Goal: Register for event/course: Sign up to attend an event or enroll in a course

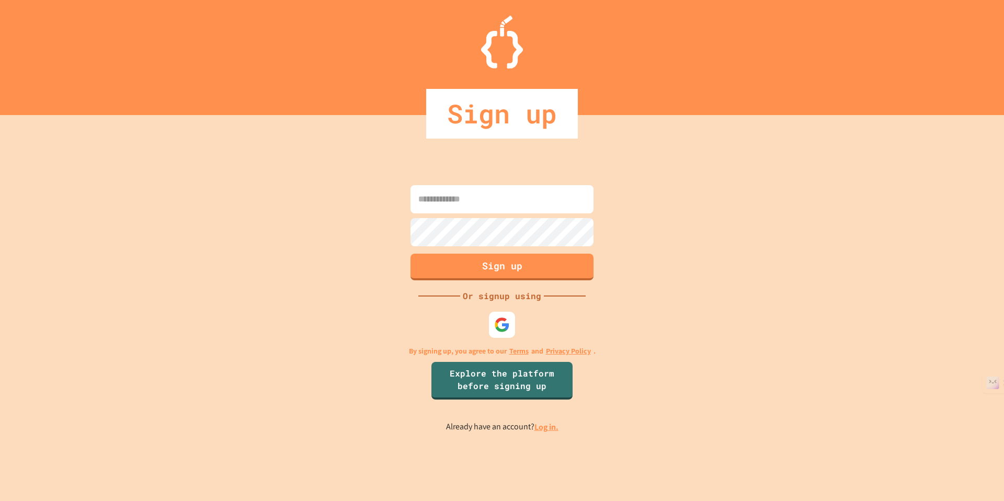
click at [471, 204] on input at bounding box center [502, 199] width 183 height 28
type input "**********"
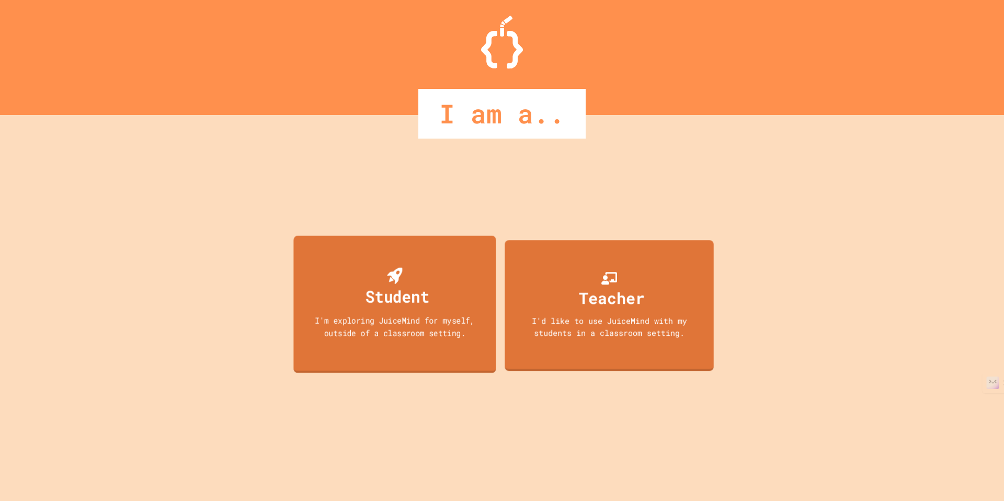
click at [465, 297] on div "Student I'm exploring JuiceMind for myself, outside of a classroom setting." at bounding box center [394, 305] width 202 height 138
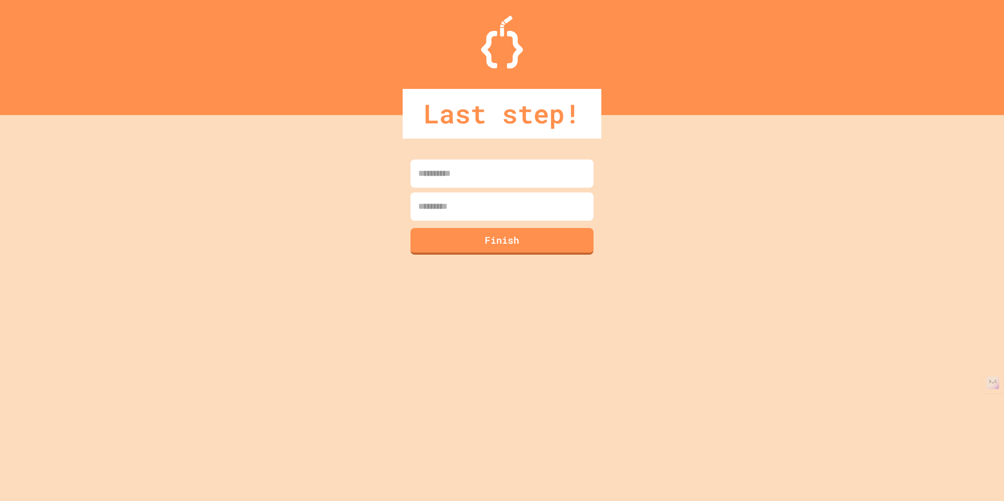
click at [500, 166] on input at bounding box center [502, 173] width 183 height 28
type input "****"
click at [467, 203] on input at bounding box center [502, 206] width 183 height 28
type input "*******"
drag, startPoint x: 459, startPoint y: 264, endPoint x: 463, endPoint y: 251, distance: 13.7
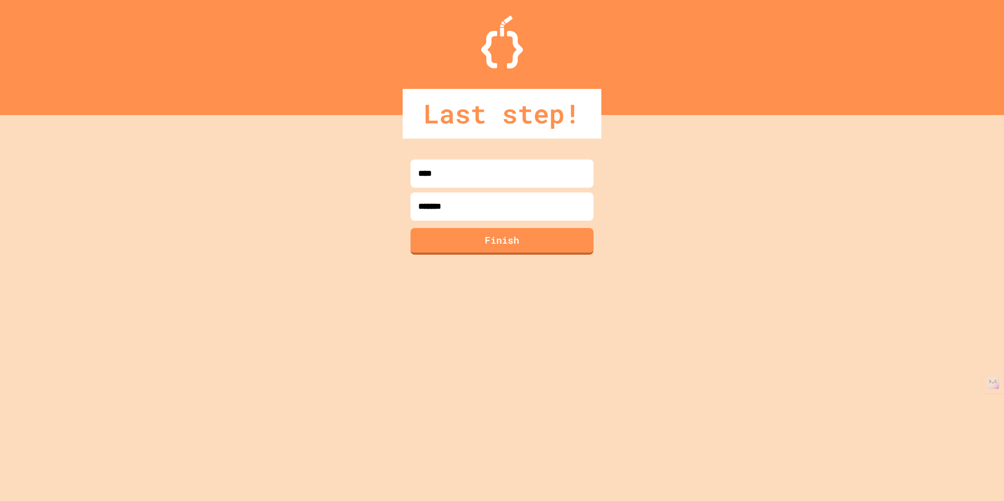
click at [463, 253] on div "**** ******* Finish" at bounding box center [502, 308] width 1004 height 386
click at [463, 250] on button "Finish" at bounding box center [502, 239] width 187 height 27
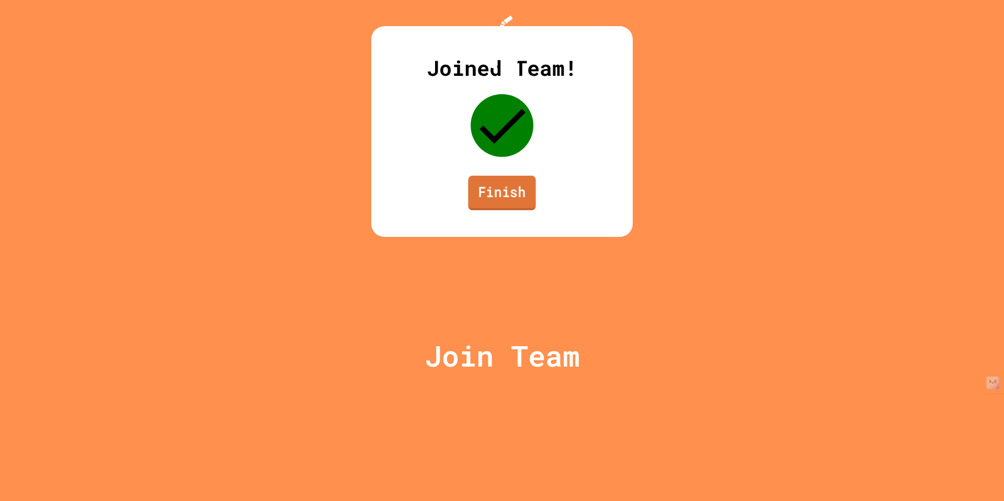
click at [514, 210] on link "Finish" at bounding box center [501, 193] width 67 height 35
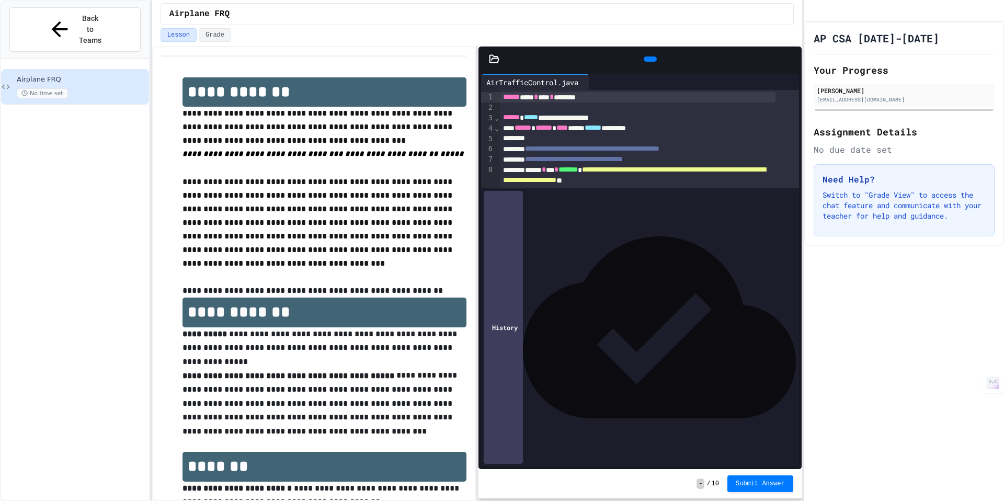
click at [560, 109] on div at bounding box center [649, 107] width 299 height 10
click at [560, 120] on div "**********" at bounding box center [638, 117] width 276 height 10
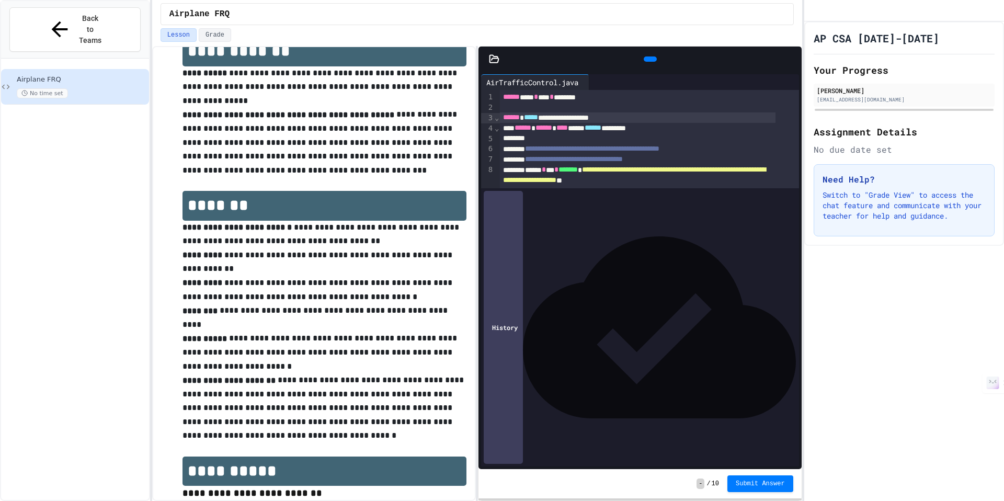
scroll to position [136, 0]
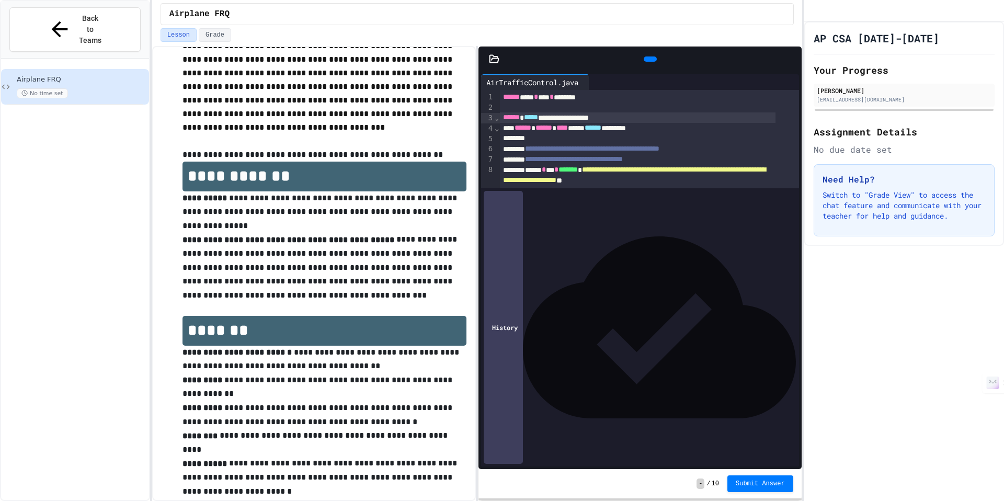
click at [567, 140] on div at bounding box center [638, 138] width 276 height 10
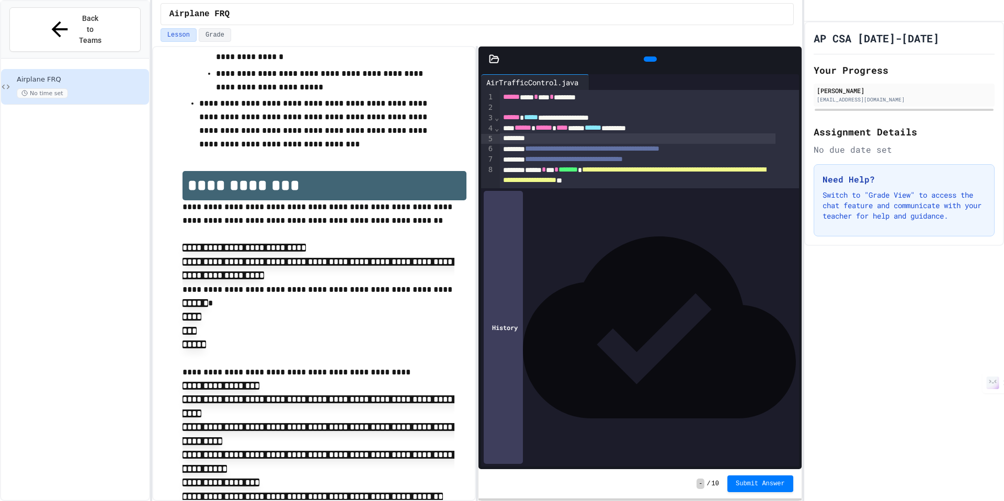
scroll to position [256, 0]
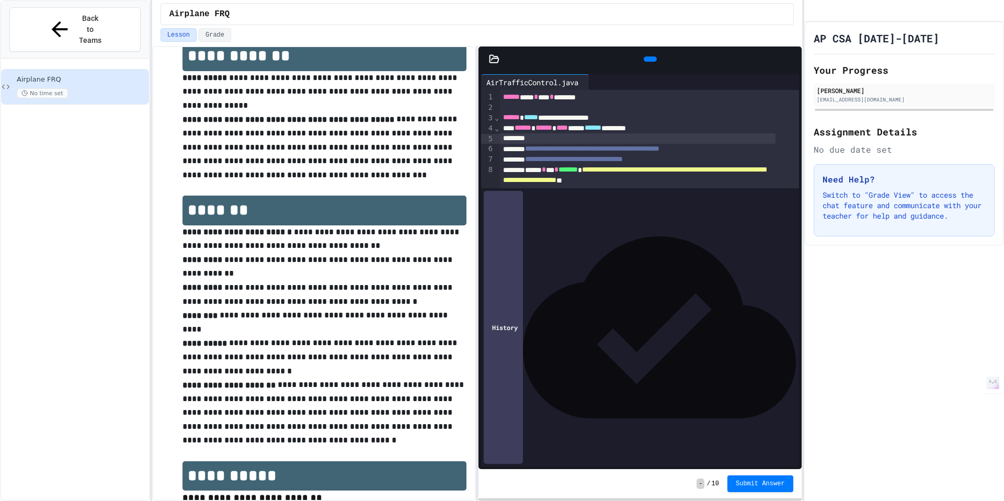
drag, startPoint x: 782, startPoint y: 51, endPoint x: 784, endPoint y: 114, distance: 62.8
click at [791, 51] on div at bounding box center [796, 59] width 10 height 16
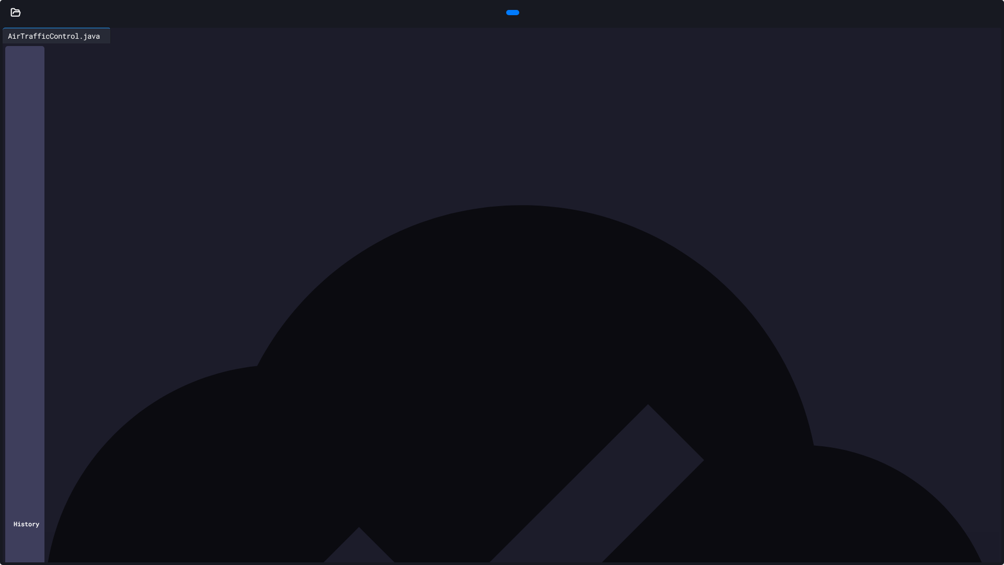
click at [994, 5] on div at bounding box center [999, 13] width 10 height 16
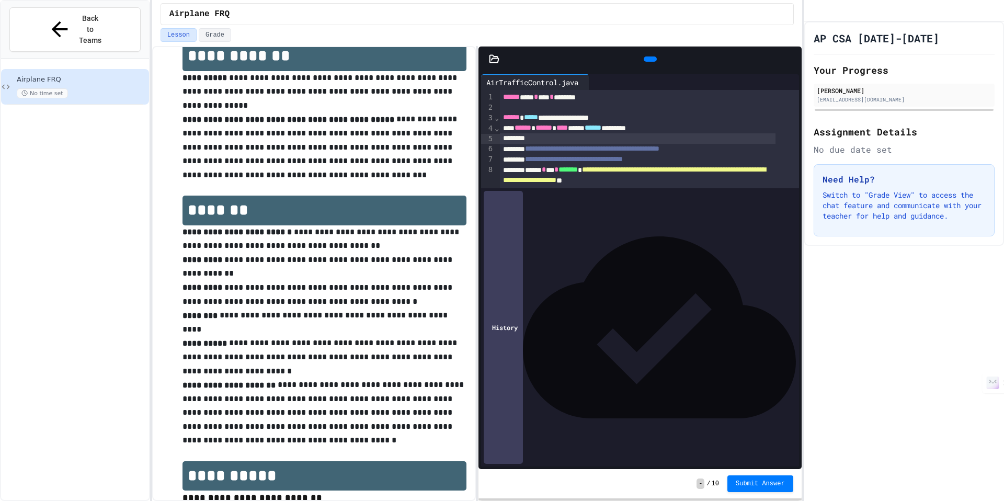
click at [791, 59] on icon at bounding box center [791, 59] width 0 height 0
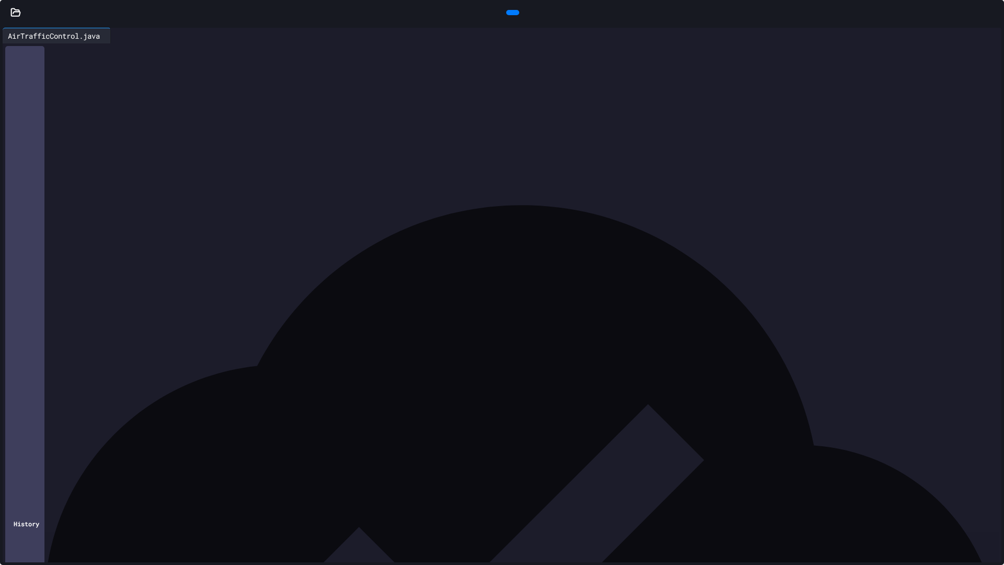
click at [178, 288] on div "**" at bounding box center [511, 290] width 980 height 10
click at [994, 13] on icon at bounding box center [994, 13] width 0 height 0
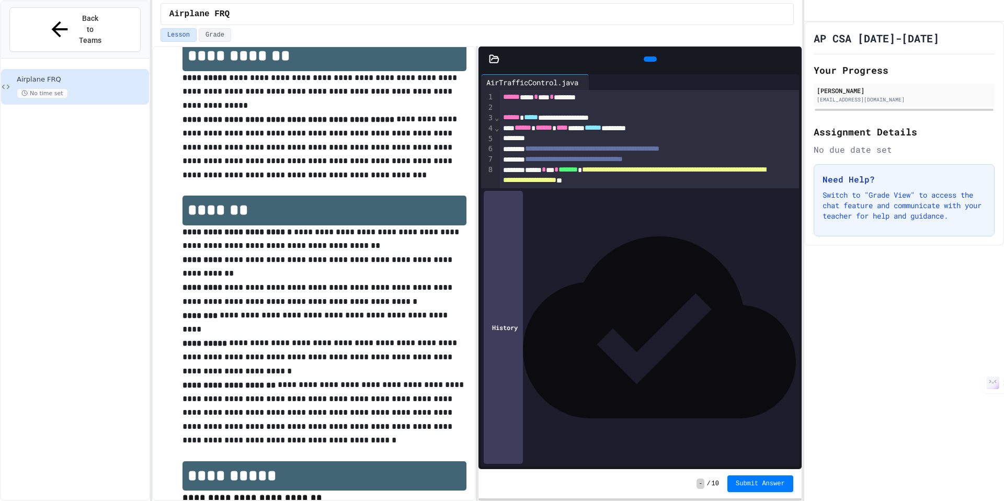
click at [791, 59] on icon at bounding box center [791, 59] width 0 height 0
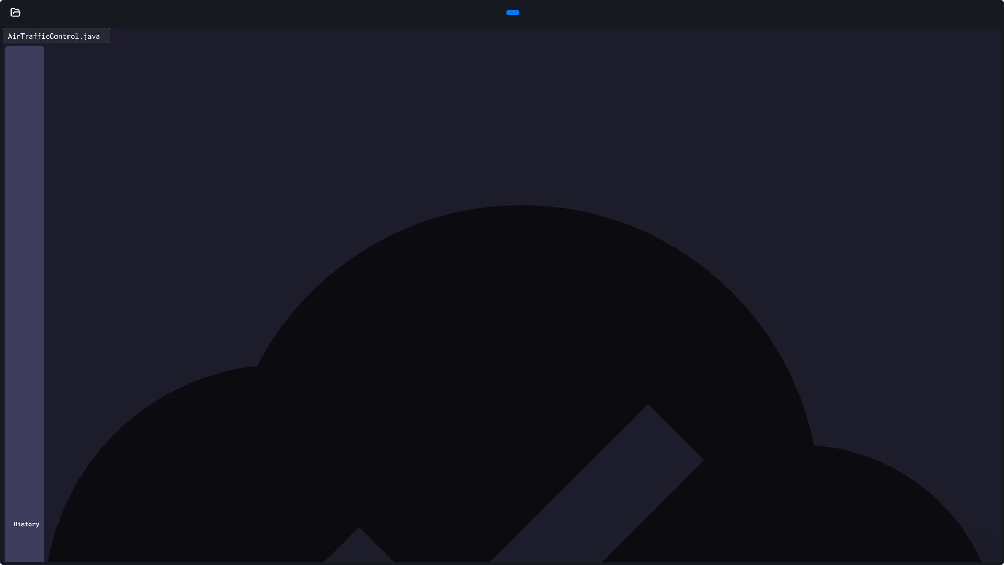
click at [116, 295] on div "**" at bounding box center [511, 290] width 980 height 10
click at [102, 298] on div at bounding box center [499, 300] width 957 height 10
click at [996, 9] on div at bounding box center [999, 13] width 10 height 16
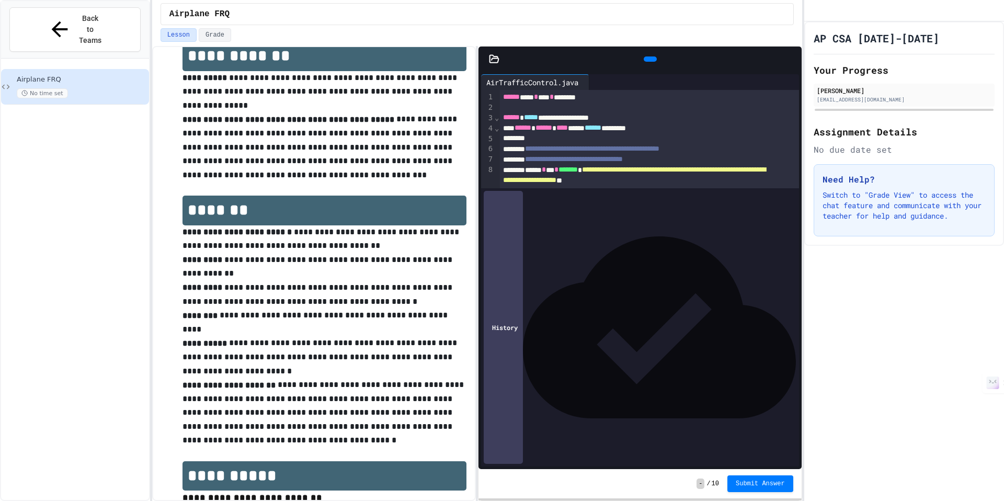
click at [798, 60] on div at bounding box center [796, 59] width 10 height 16
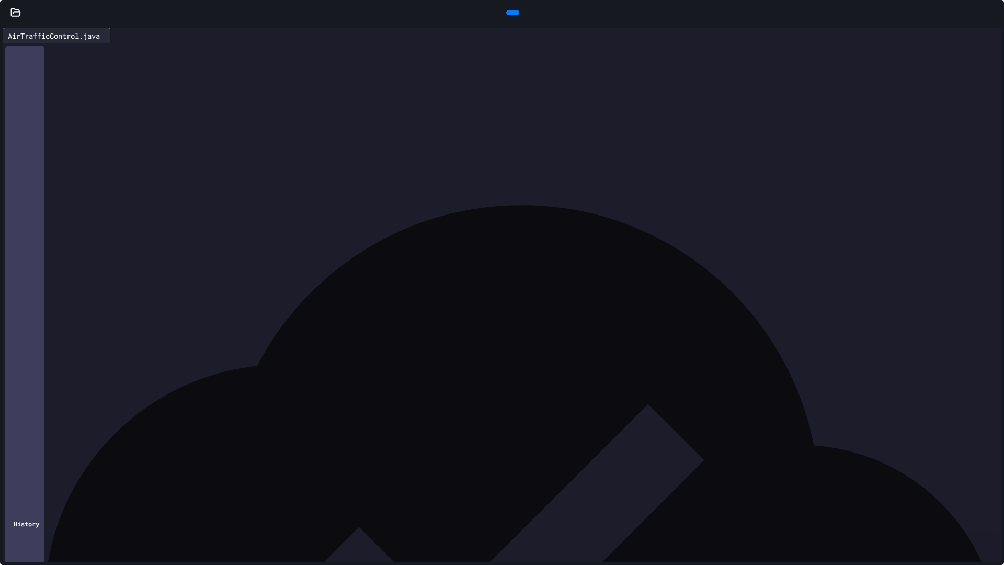
click at [994, 13] on icon at bounding box center [994, 13] width 0 height 0
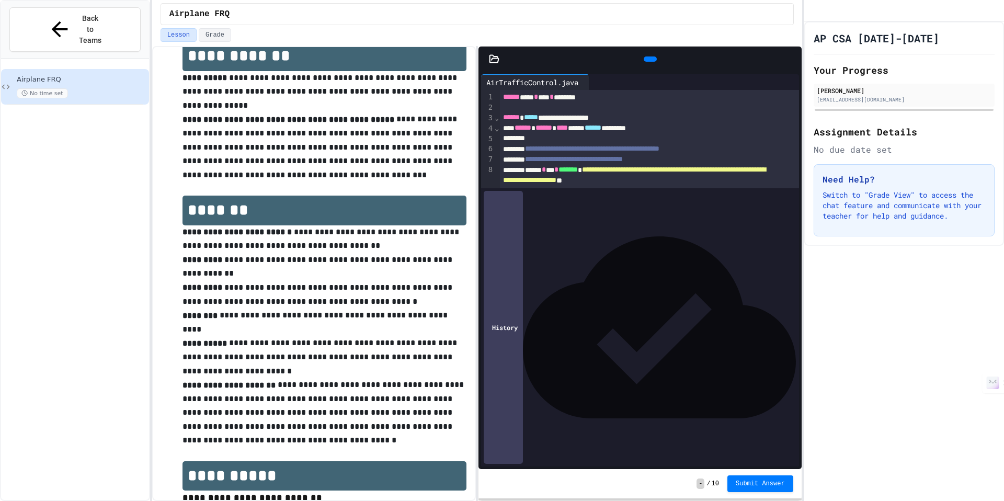
click at [791, 59] on icon at bounding box center [791, 59] width 0 height 0
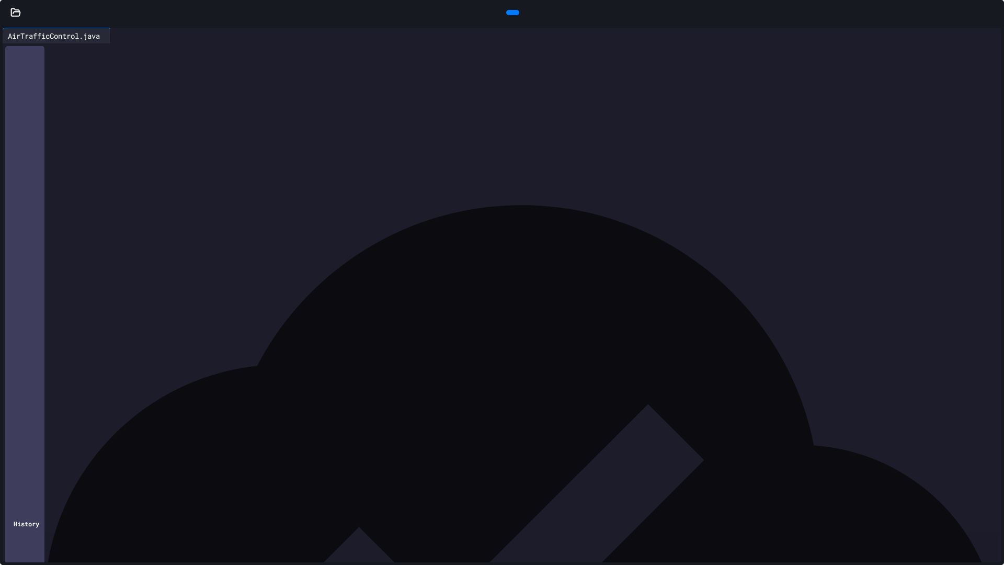
click at [72, 304] on span "*" at bounding box center [70, 300] width 4 height 7
click at [98, 304] on div "******** * *" at bounding box center [499, 300] width 957 height 10
click at [95, 310] on div at bounding box center [511, 311] width 980 height 10
click at [994, 13] on icon at bounding box center [994, 13] width 0 height 0
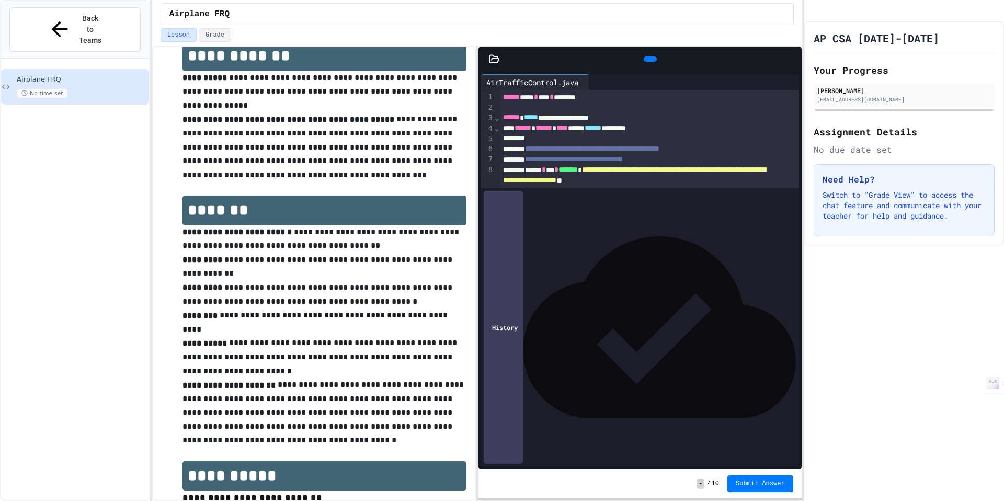
click at [791, 59] on icon at bounding box center [791, 59] width 0 height 0
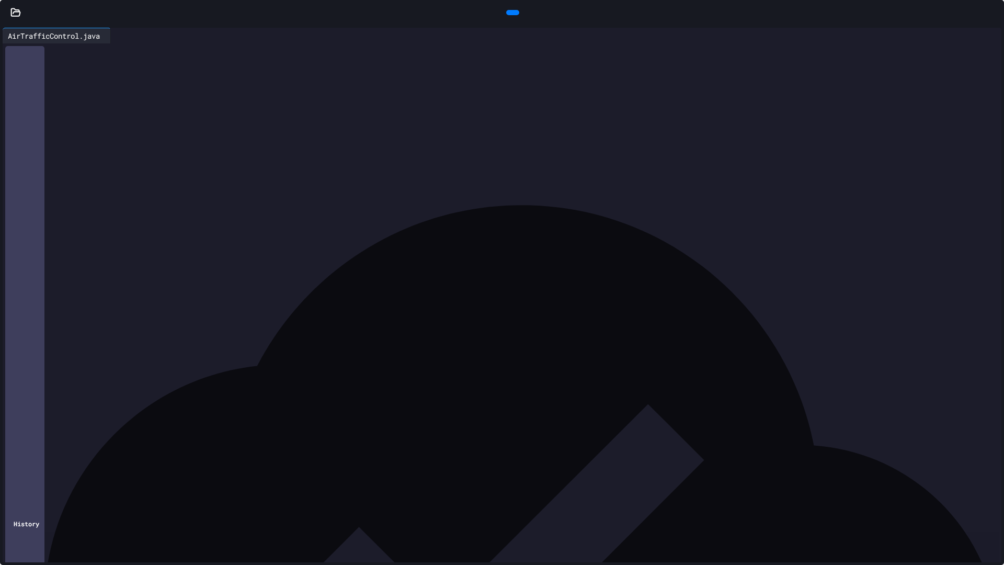
click at [82, 315] on div at bounding box center [499, 311] width 957 height 10
click at [994, 20] on div at bounding box center [999, 13] width 10 height 16
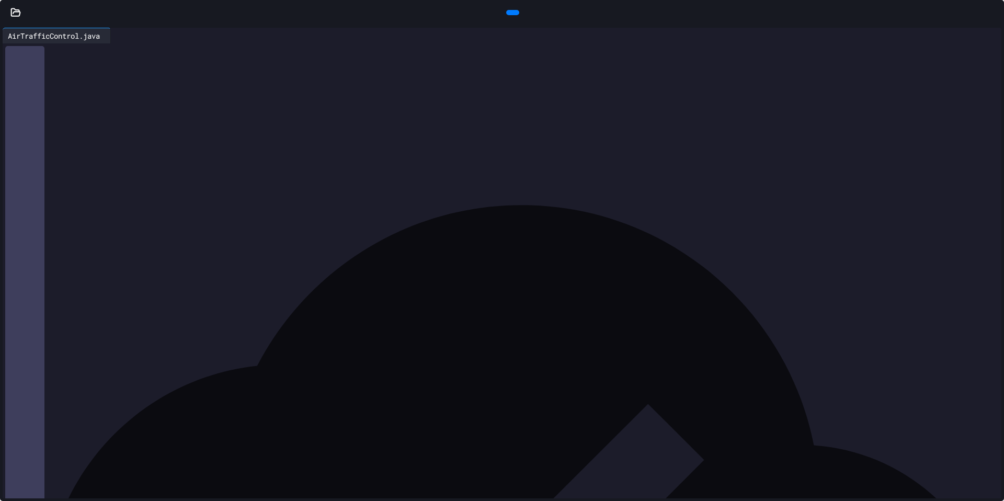
scroll to position [307, 0]
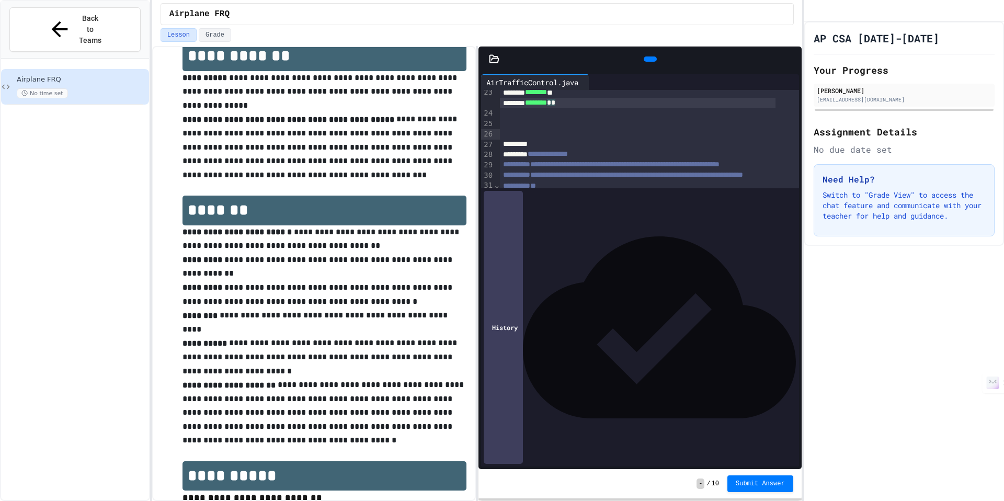
click at [555, 106] on span "*" at bounding box center [553, 102] width 4 height 7
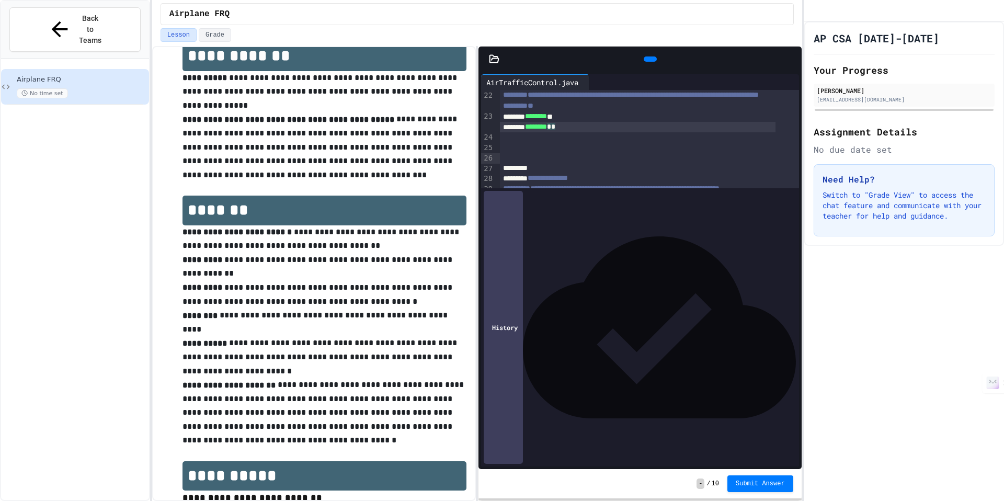
scroll to position [237, 0]
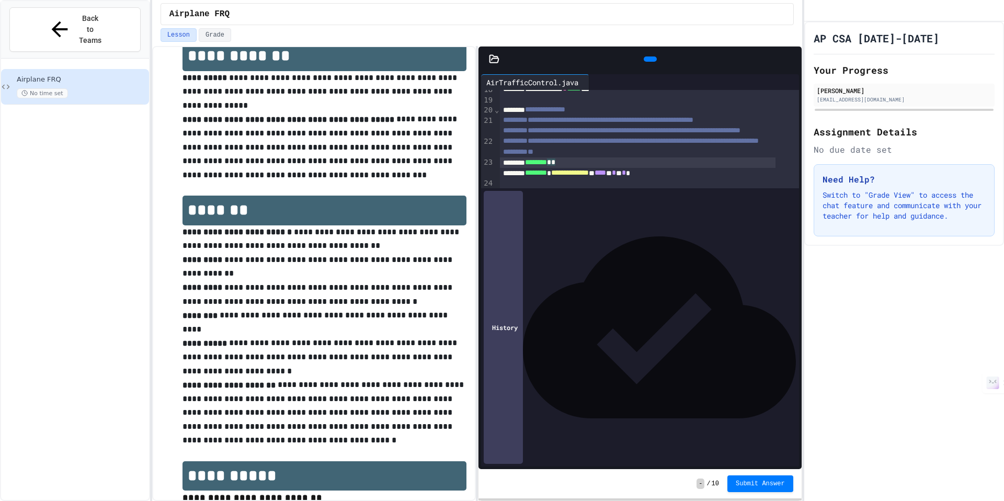
click at [587, 168] on div "******** * *" at bounding box center [638, 162] width 276 height 10
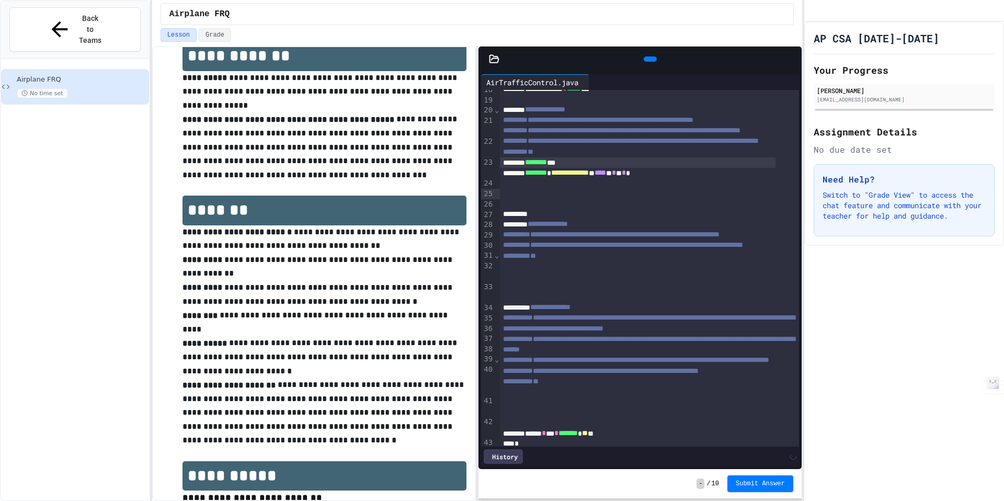
click at [705, 178] on div "**********" at bounding box center [638, 173] width 276 height 10
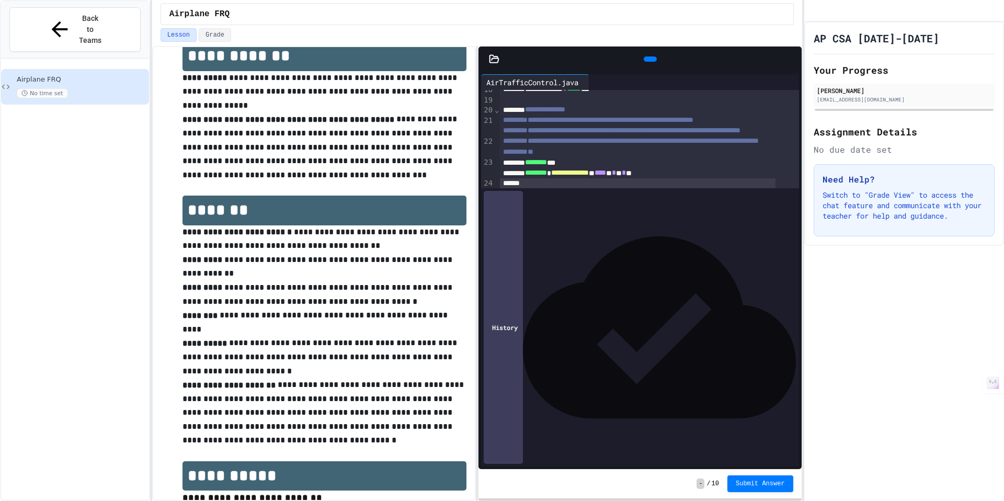
click at [616, 176] on span "*" at bounding box center [614, 172] width 4 height 7
click at [578, 199] on div at bounding box center [649, 193] width 299 height 10
click at [566, 189] on div at bounding box center [638, 183] width 276 height 10
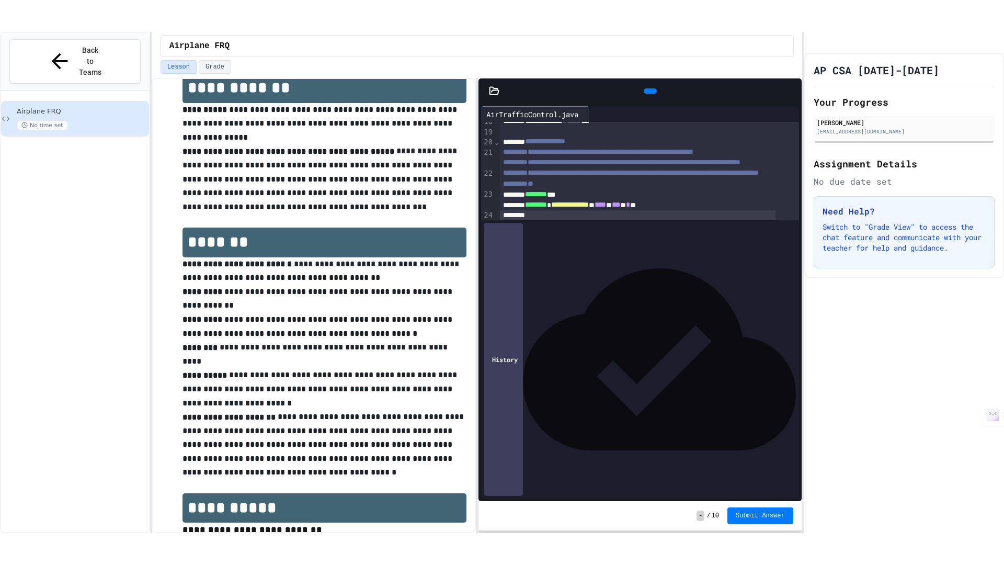
scroll to position [0, 0]
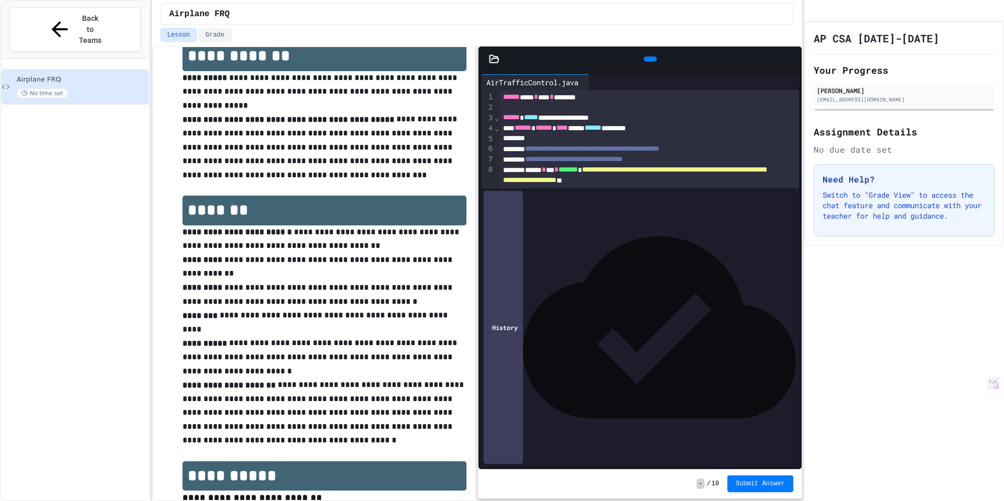
click at [791, 59] on icon at bounding box center [791, 59] width 0 height 0
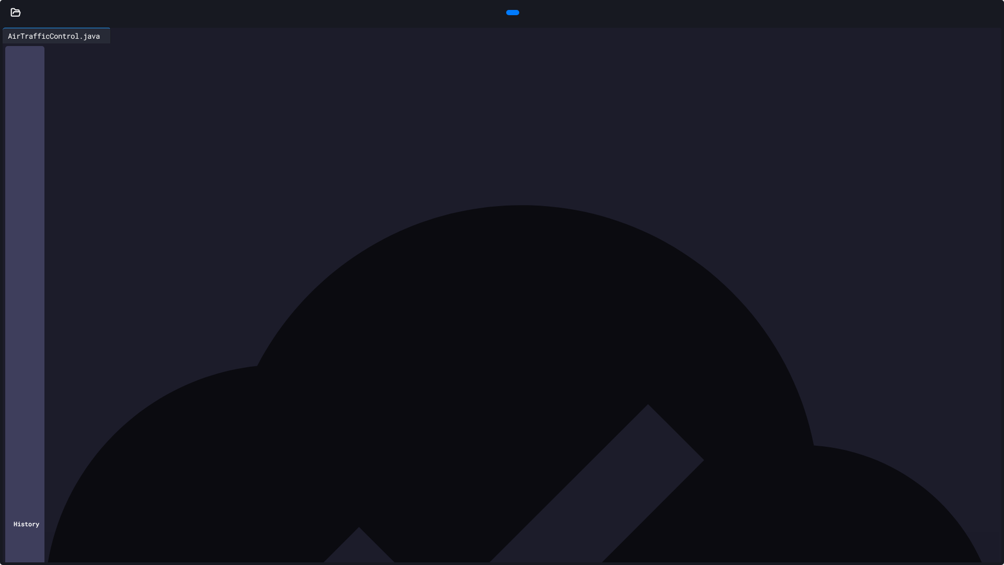
drag, startPoint x: 50, startPoint y: 121, endPoint x: 210, endPoint y: 212, distance: 183.9
click at [210, 212] on div "**********" at bounding box center [511, 315] width 980 height 545
click at [206, 209] on span "**********" at bounding box center [152, 205] width 108 height 7
click at [142, 318] on div at bounding box center [499, 321] width 957 height 10
click at [321, 322] on div "**********" at bounding box center [499, 321] width 957 height 10
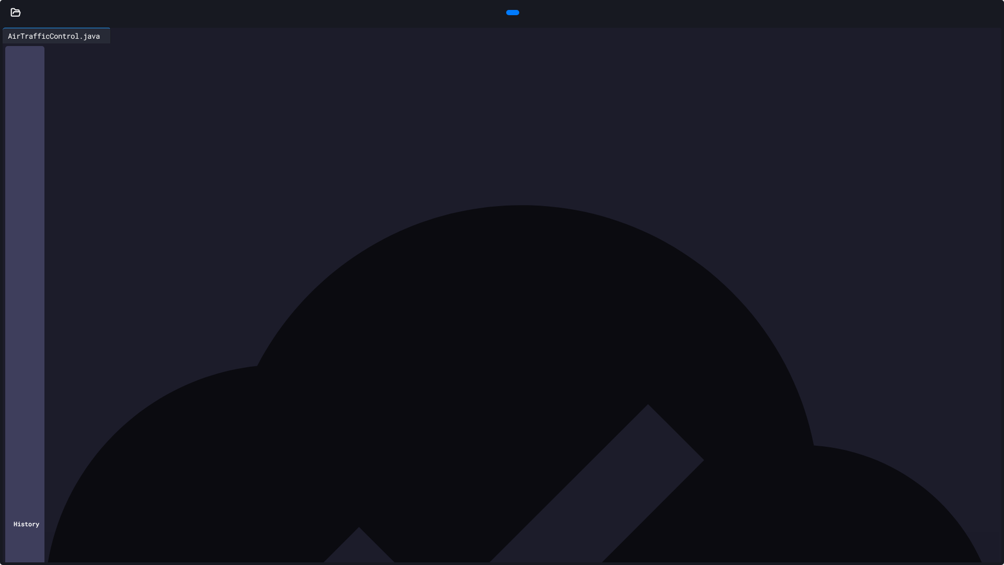
click at [89, 405] on div "**" at bounding box center [511, 405] width 980 height 10
click at [140, 36] on div at bounding box center [555, 36] width 872 height 0
click at [115, 36] on icon at bounding box center [115, 36] width 0 height 0
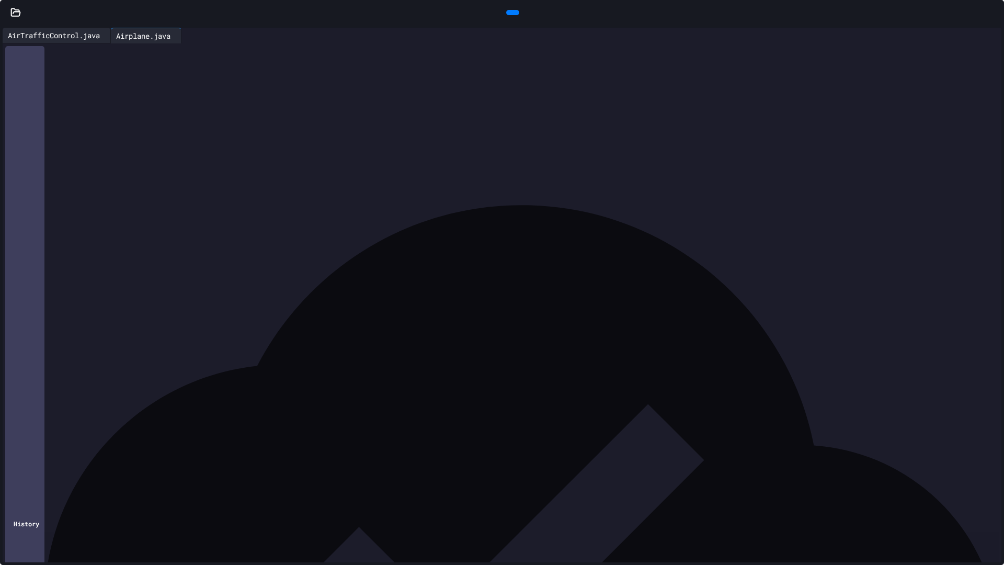
click at [48, 37] on div "AirTrafficControl.java" at bounding box center [54, 35] width 102 height 11
click at [63, 307] on span "********" at bounding box center [57, 310] width 22 height 7
click at [61, 302] on span "********" at bounding box center [57, 300] width 22 height 7
click at [57, 311] on div "**********" at bounding box center [499, 311] width 957 height 10
click at [99, 314] on span "*" at bounding box center [97, 310] width 4 height 7
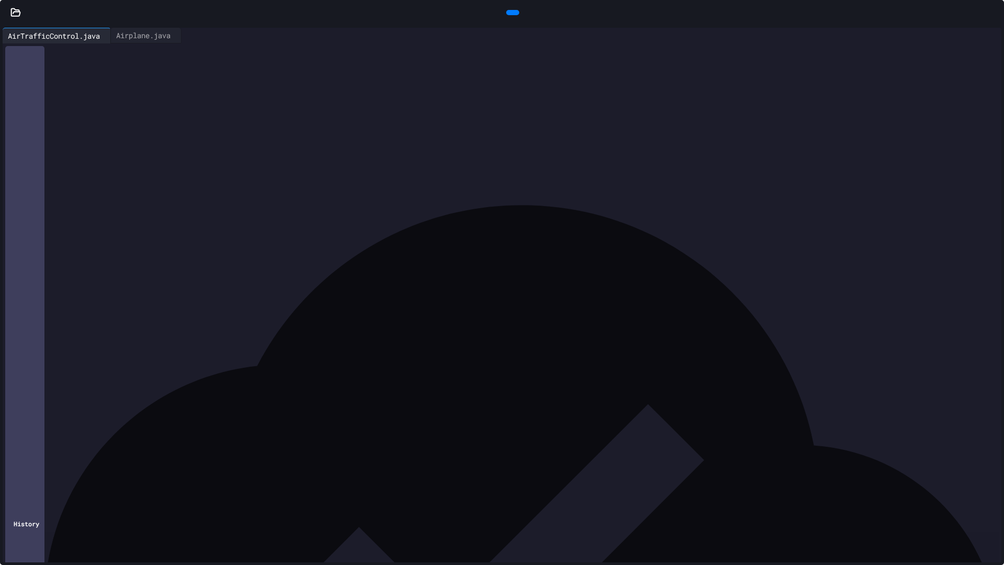
click at [60, 328] on div at bounding box center [511, 332] width 980 height 10
click at [65, 322] on span "********" at bounding box center [57, 320] width 22 height 7
click at [61, 322] on span "********" at bounding box center [57, 320] width 22 height 7
click at [154, 315] on div "**********" at bounding box center [499, 311] width 957 height 10
click at [116, 413] on div at bounding box center [511, 415] width 980 height 10
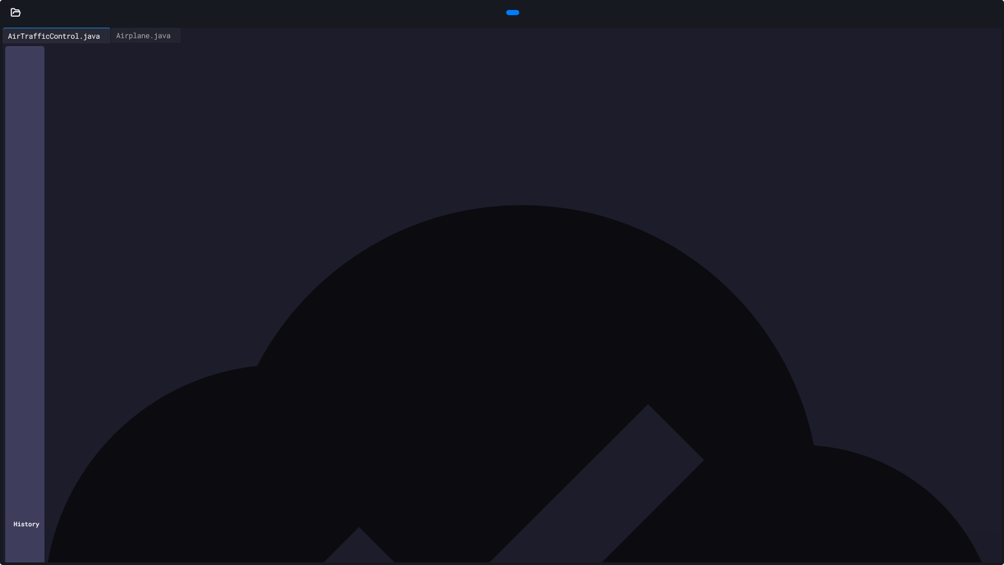
drag, startPoint x: 314, startPoint y: 419, endPoint x: 63, endPoint y: 415, distance: 251.6
click at [63, 415] on div "**********" at bounding box center [511, 315] width 980 height 545
click at [506, 10] on div at bounding box center [512, 12] width 13 height 5
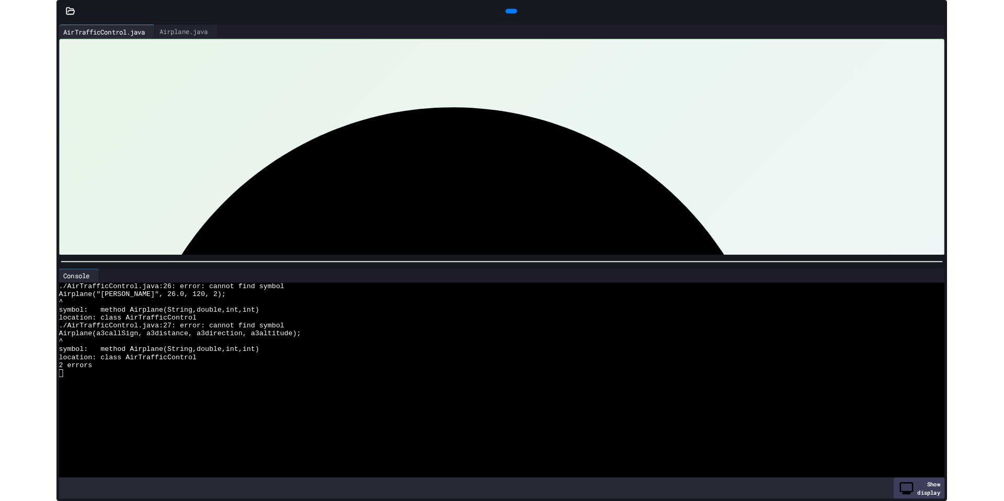
scroll to position [218, 0]
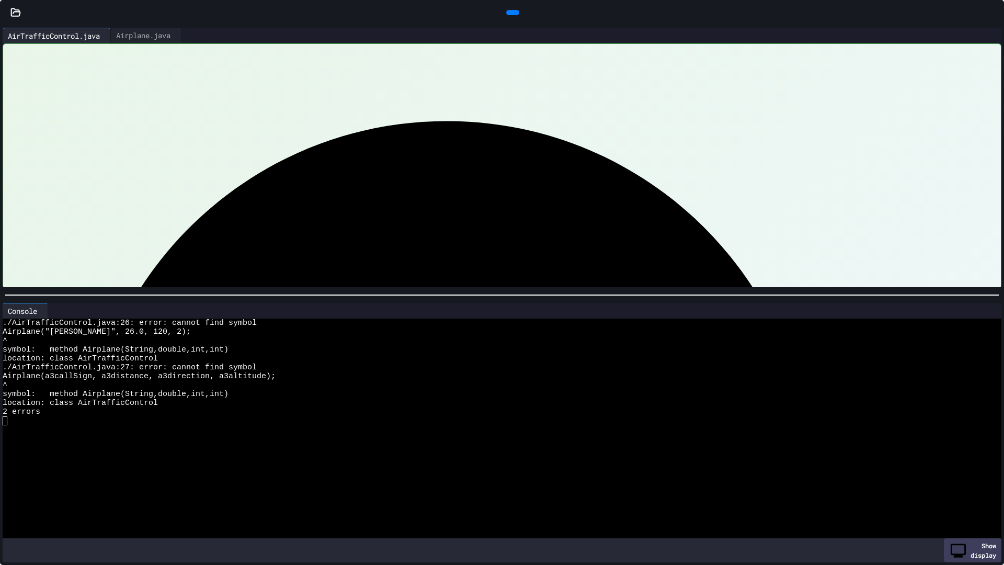
type input "***"
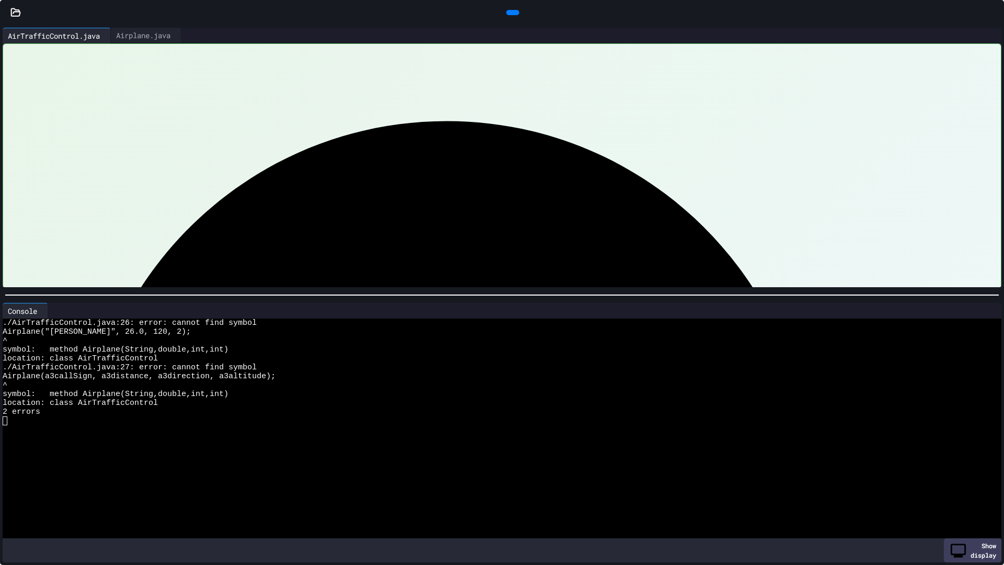
click at [979, 17] on div at bounding box center [512, 13] width 962 height 16
click at [994, 13] on icon at bounding box center [994, 13] width 0 height 0
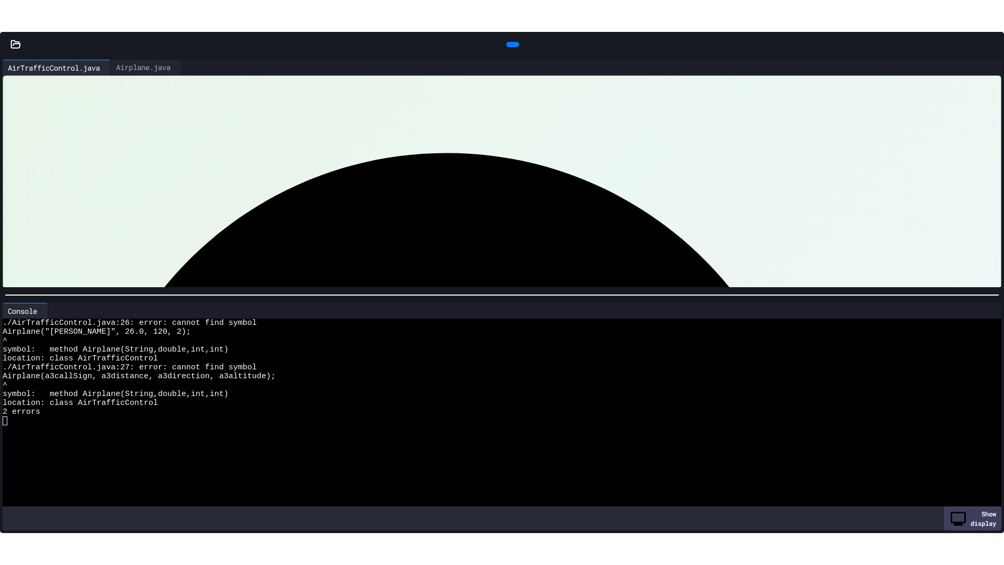
scroll to position [280, 0]
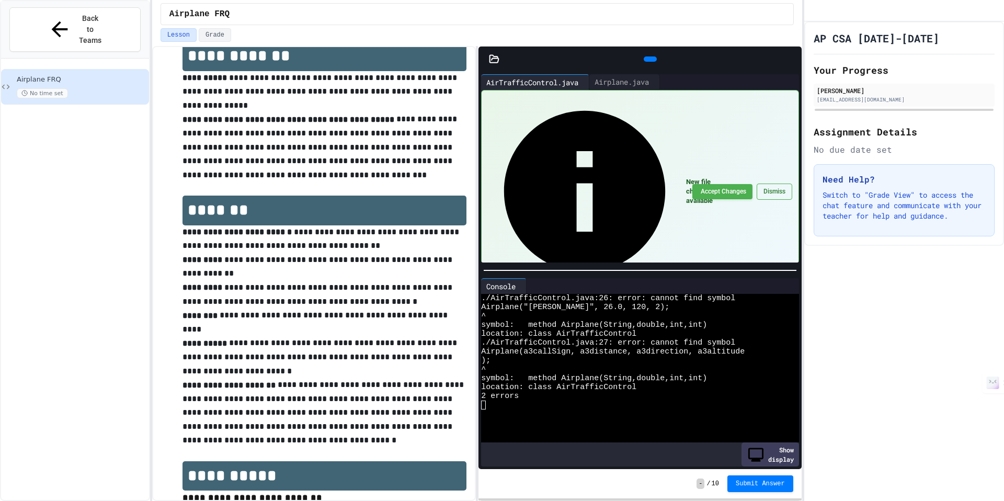
click at [791, 59] on icon at bounding box center [791, 59] width 0 height 0
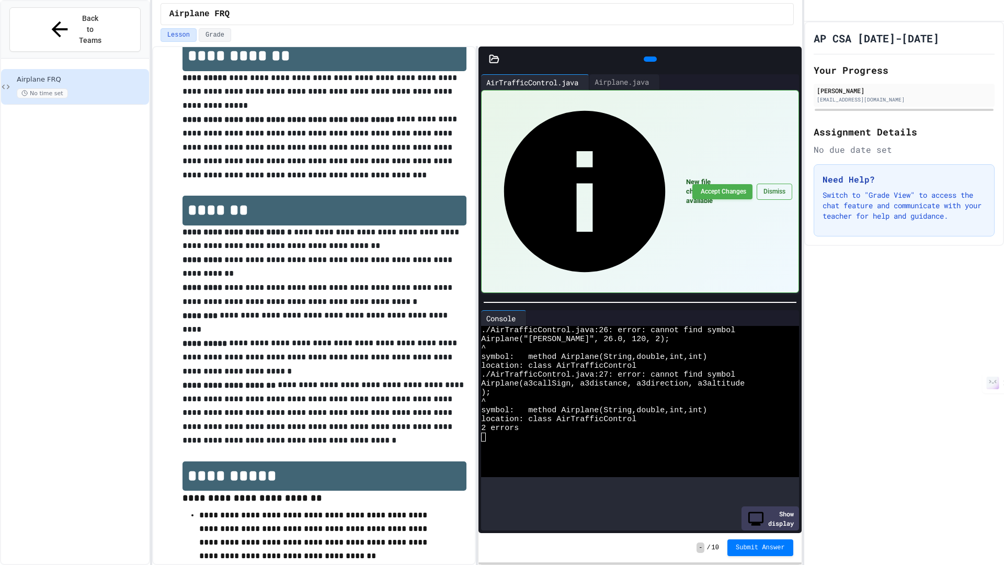
scroll to position [218, 0]
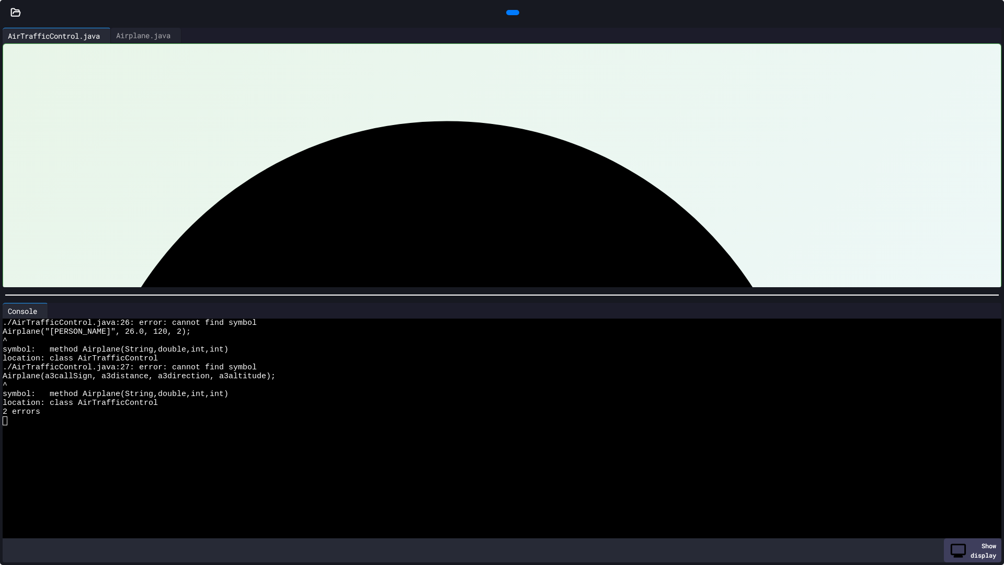
click at [975, 312] on div at bounding box center [519, 311] width 943 height 16
click at [987, 311] on icon at bounding box center [987, 311] width 0 height 0
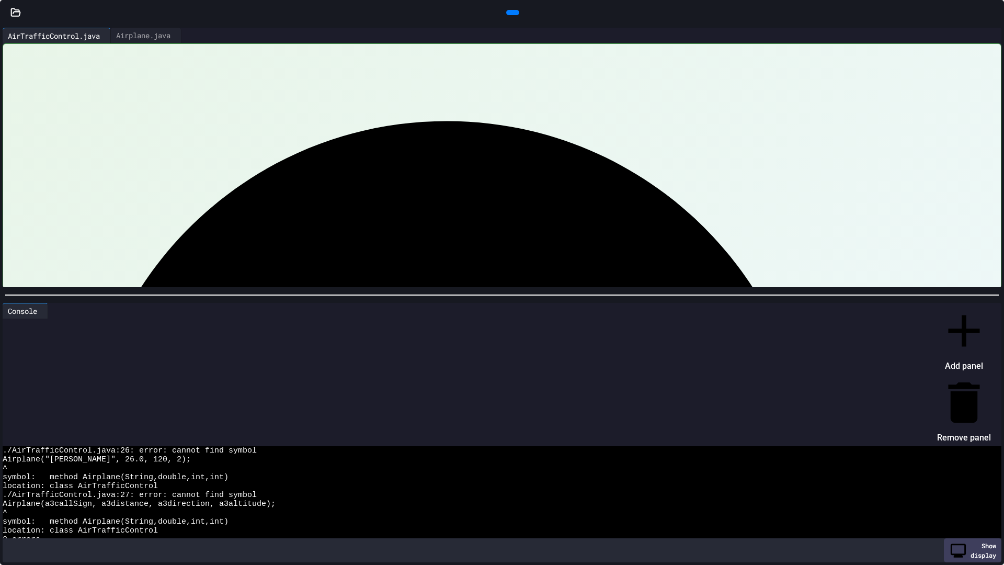
click at [952, 375] on li "Remove panel" at bounding box center [964, 410] width 54 height 71
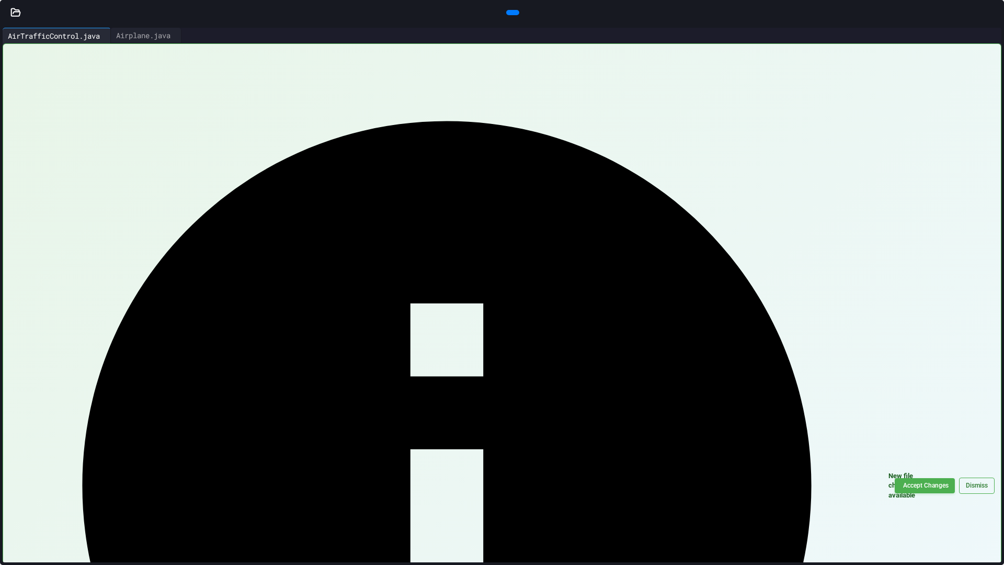
drag, startPoint x: 108, startPoint y: 325, endPoint x: 322, endPoint y: 335, distance: 214.1
drag, startPoint x: 292, startPoint y: 356, endPoint x: 161, endPoint y: 354, distance: 130.7
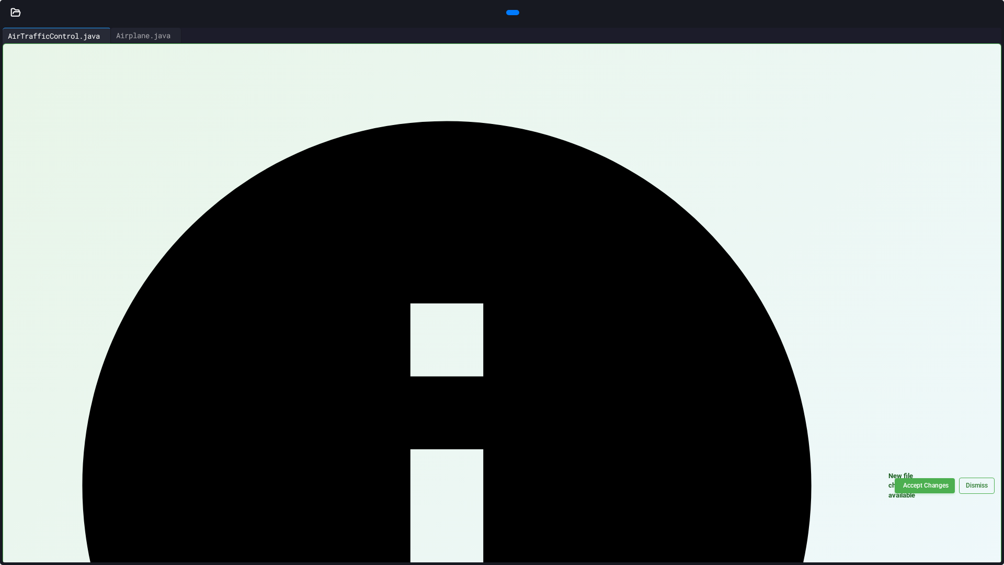
drag, startPoint x: 289, startPoint y: 355, endPoint x: 146, endPoint y: 357, distance: 142.3
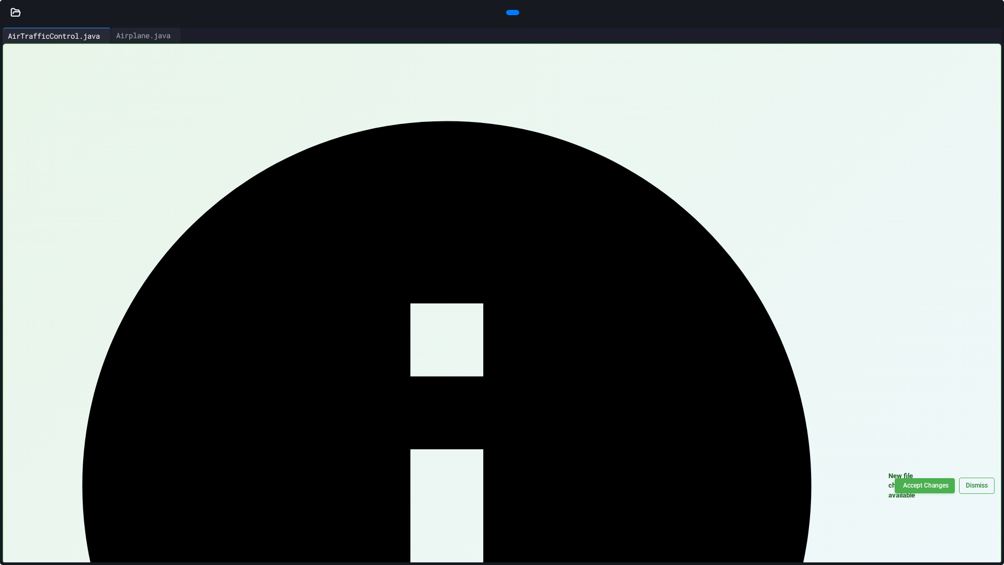
drag, startPoint x: 359, startPoint y: 353, endPoint x: 247, endPoint y: 357, distance: 112.0
click at [511, 13] on icon at bounding box center [511, 13] width 0 height 0
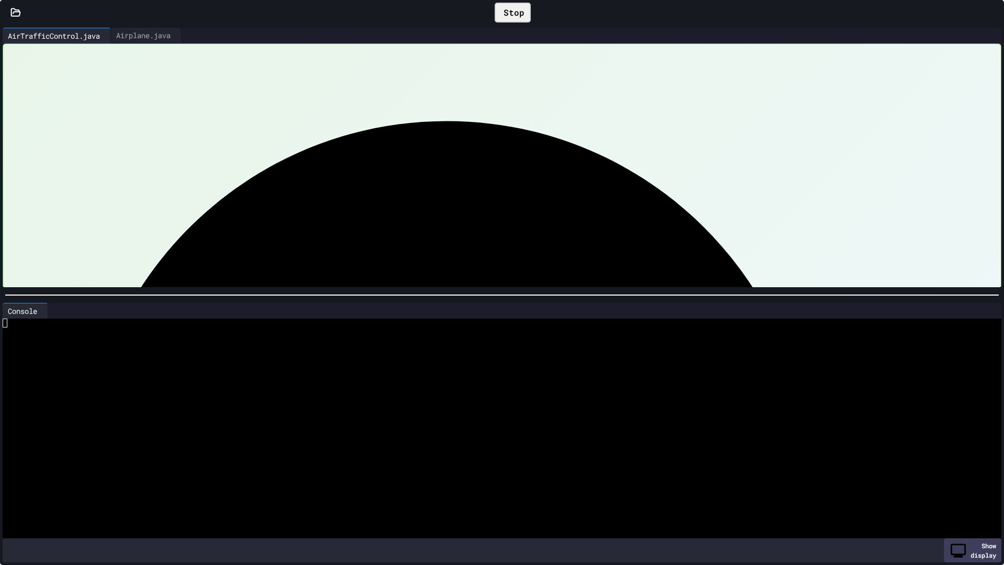
click at [30, 345] on div at bounding box center [492, 349] width 979 height 9
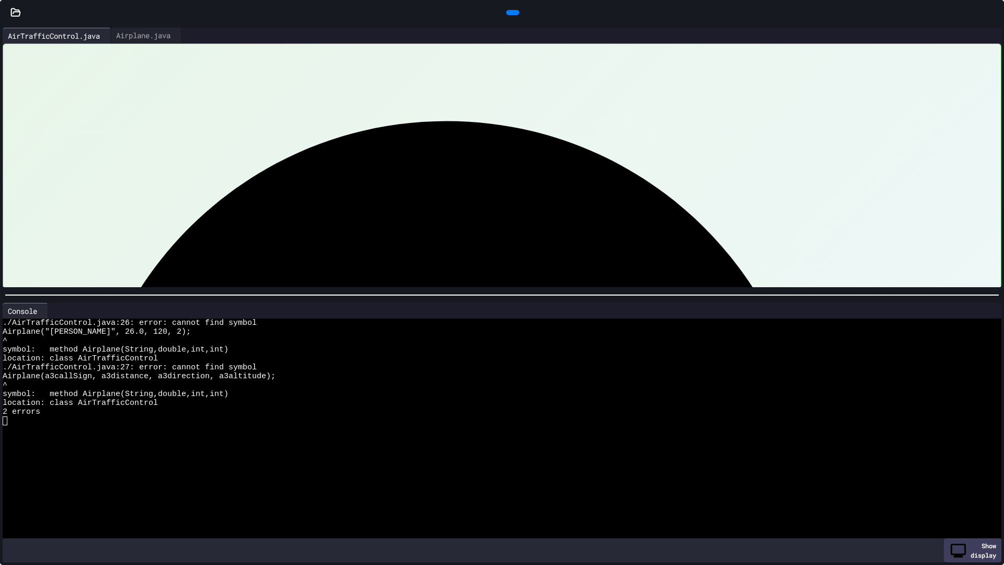
click at [975, 303] on div at bounding box center [519, 311] width 943 height 16
click at [987, 311] on icon at bounding box center [987, 311] width 0 height 0
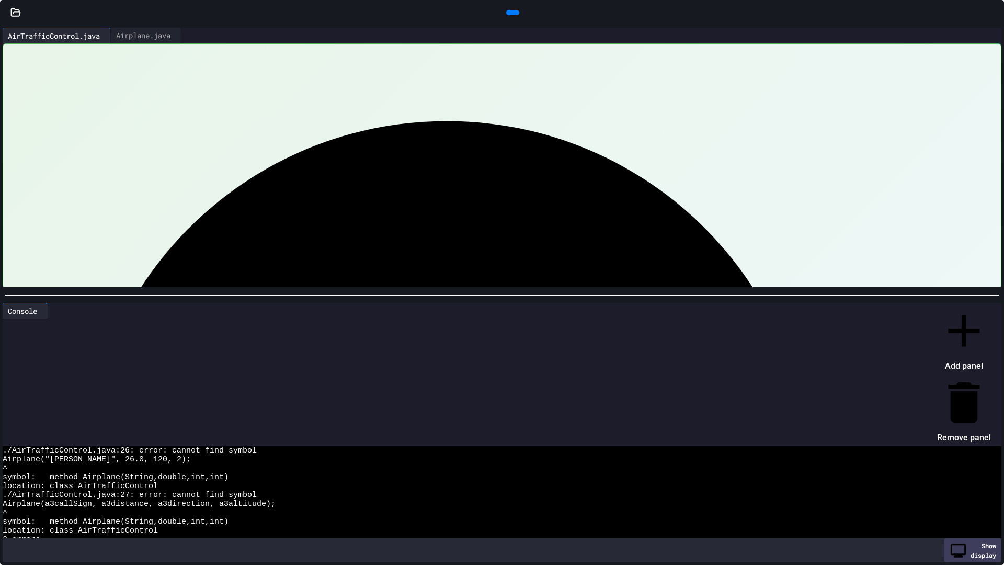
click at [959, 375] on li "Remove panel" at bounding box center [964, 410] width 54 height 71
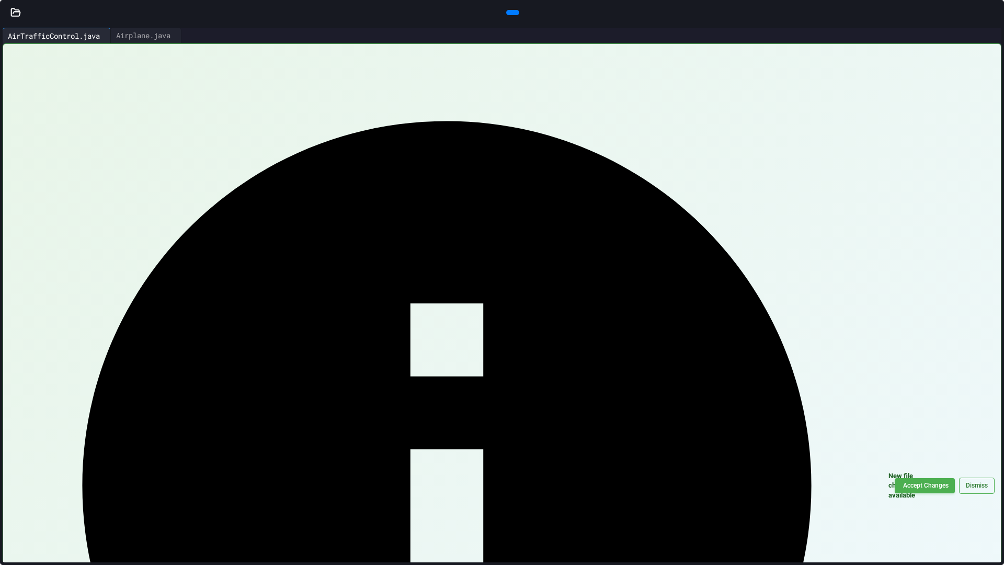
scroll to position [0, 0]
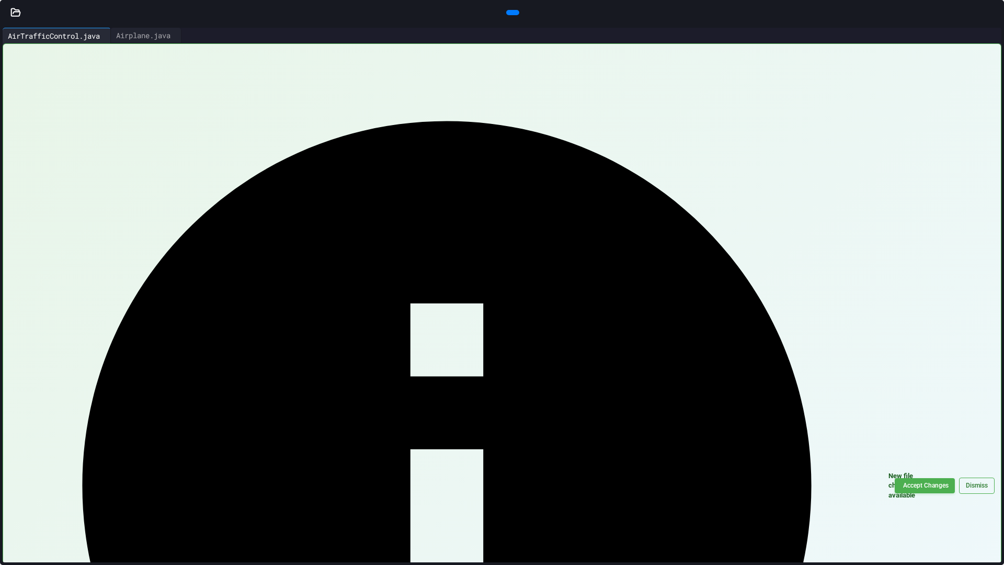
click at [509, 15] on div at bounding box center [512, 12] width 13 height 5
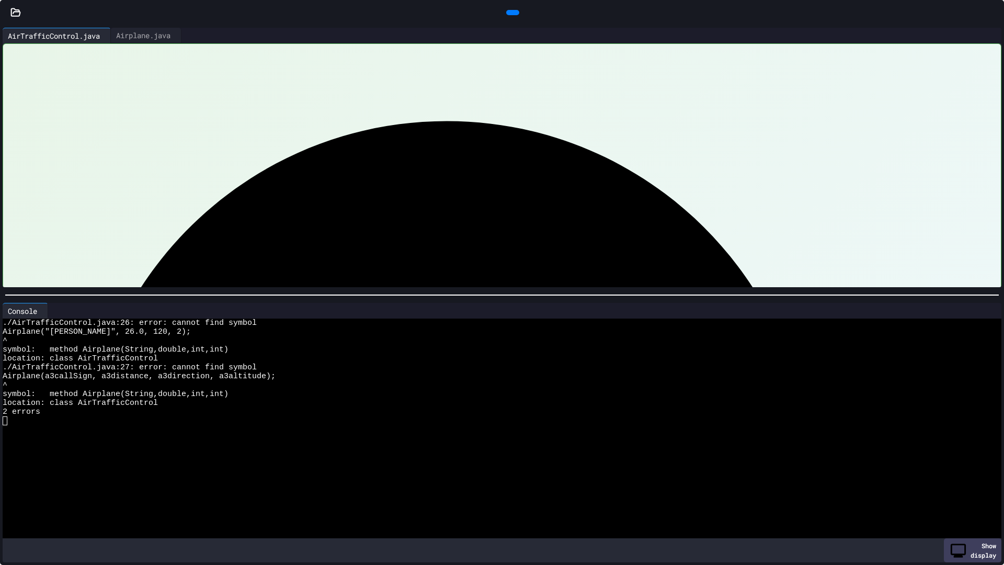
click at [975, 311] on div at bounding box center [519, 311] width 943 height 16
click at [987, 311] on icon at bounding box center [987, 311] width 0 height 0
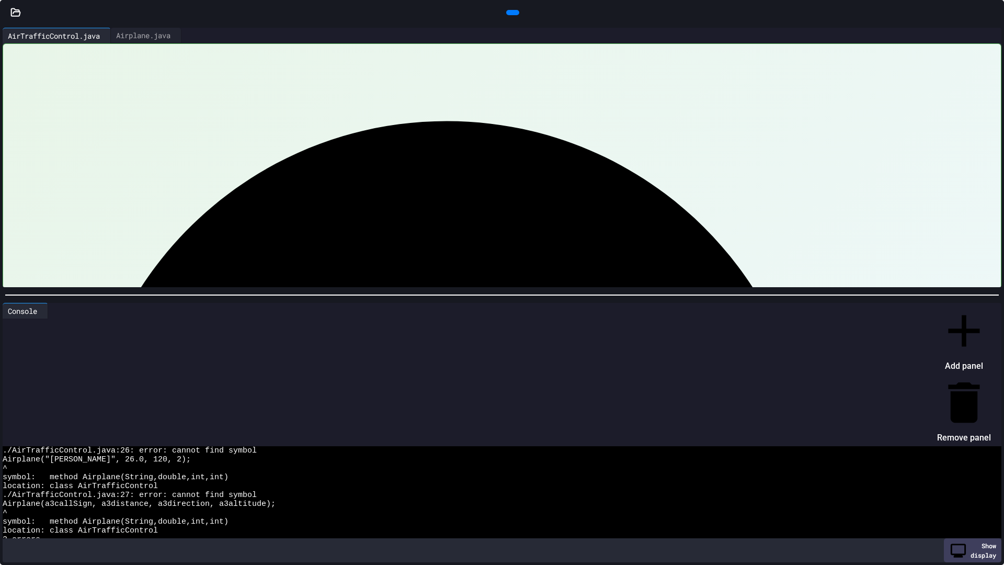
click at [967, 375] on li "Remove panel" at bounding box center [964, 410] width 54 height 71
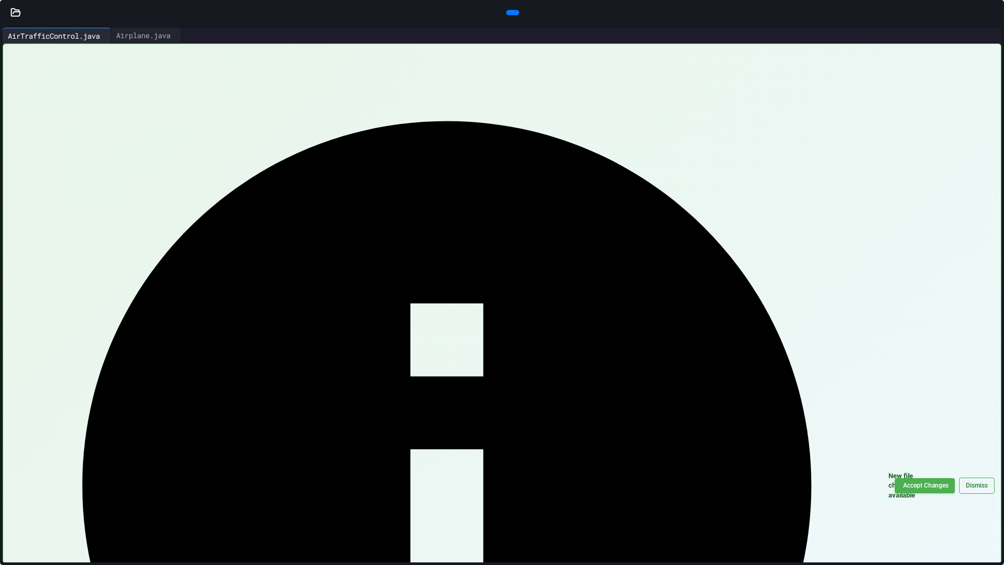
click at [511, 13] on icon at bounding box center [511, 13] width 0 height 0
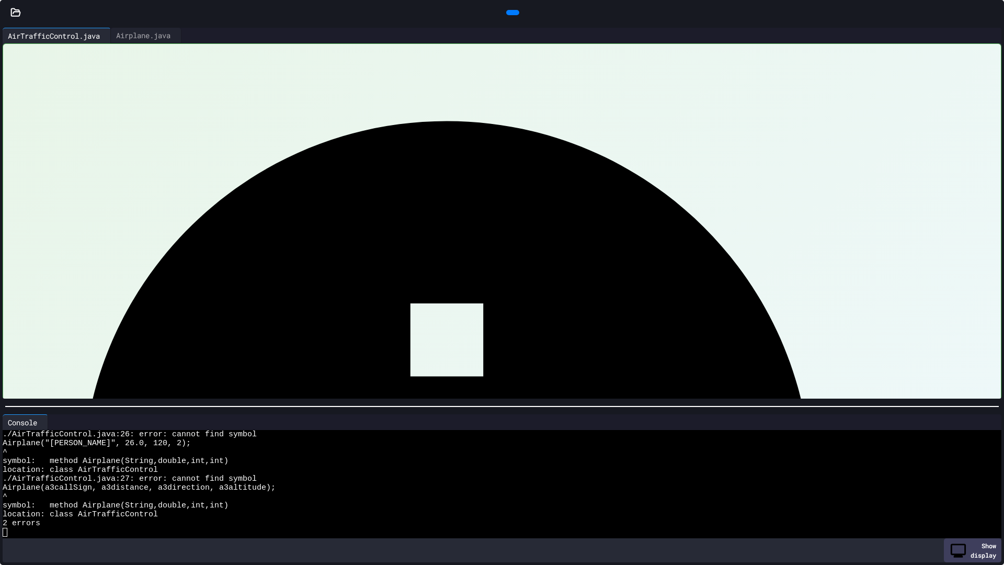
click at [111, 405] on div at bounding box center [502, 406] width 1004 height 10
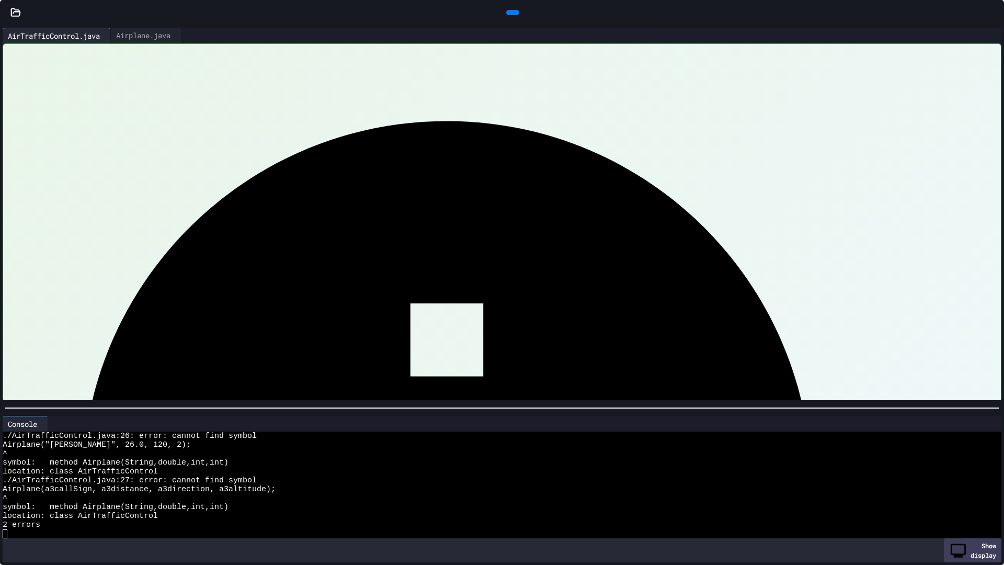
scroll to position [123, 0]
click at [511, 13] on icon at bounding box center [511, 13] width 0 height 0
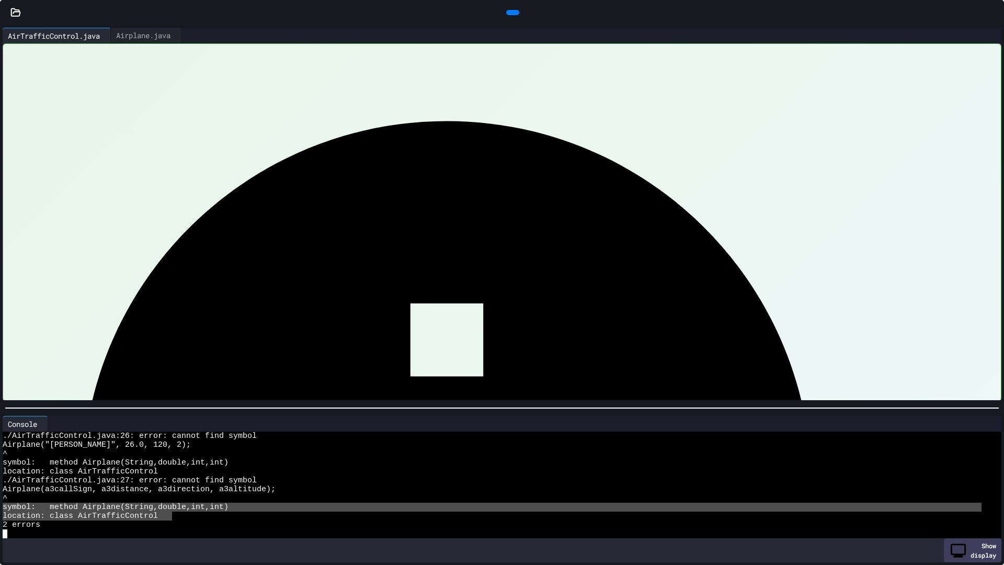
drag, startPoint x: 173, startPoint y: 511, endPoint x: 0, endPoint y: 503, distance: 172.8
click at [0, 500] on div "Console WWWWWWWWWWWWWWWWWWWWWWWWWWWWWWWW ./AirTrafficControl.java:26: error: ca…" at bounding box center [502, 489] width 1004 height 152
click at [511, 13] on icon at bounding box center [511, 13] width 0 height 0
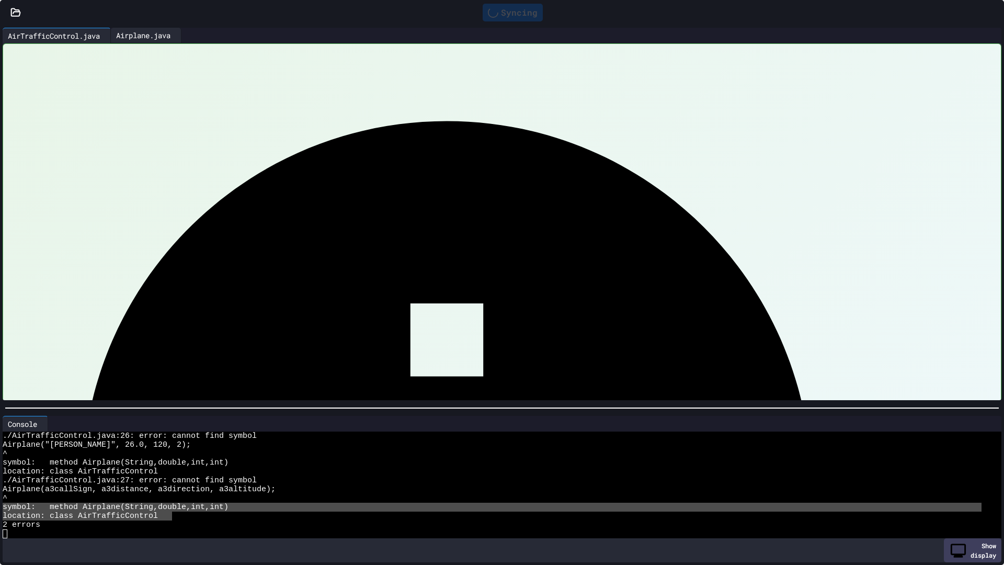
click at [154, 35] on div "Airplane.java" at bounding box center [143, 35] width 65 height 11
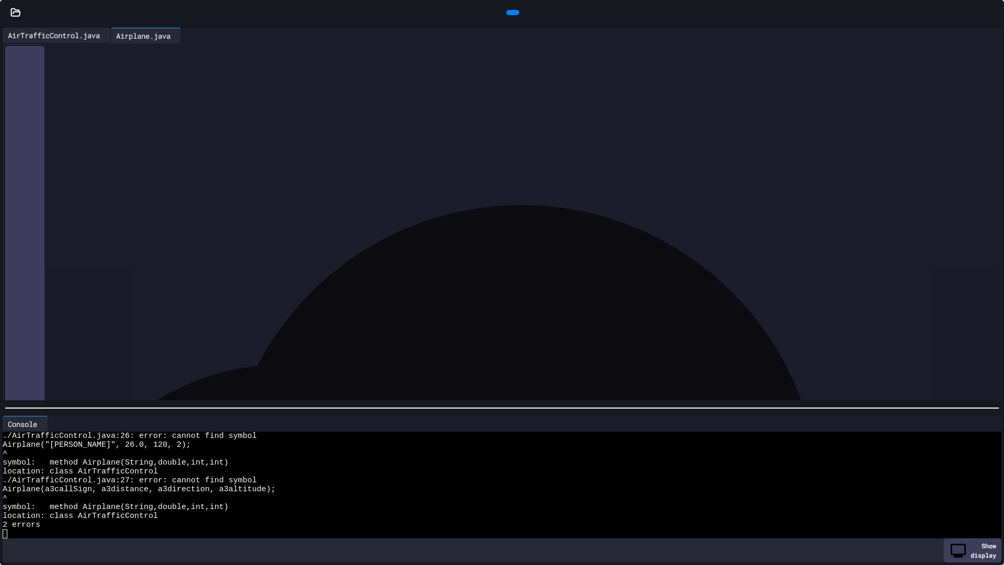
click at [67, 35] on div "AirTrafficControl.java" at bounding box center [54, 35] width 102 height 11
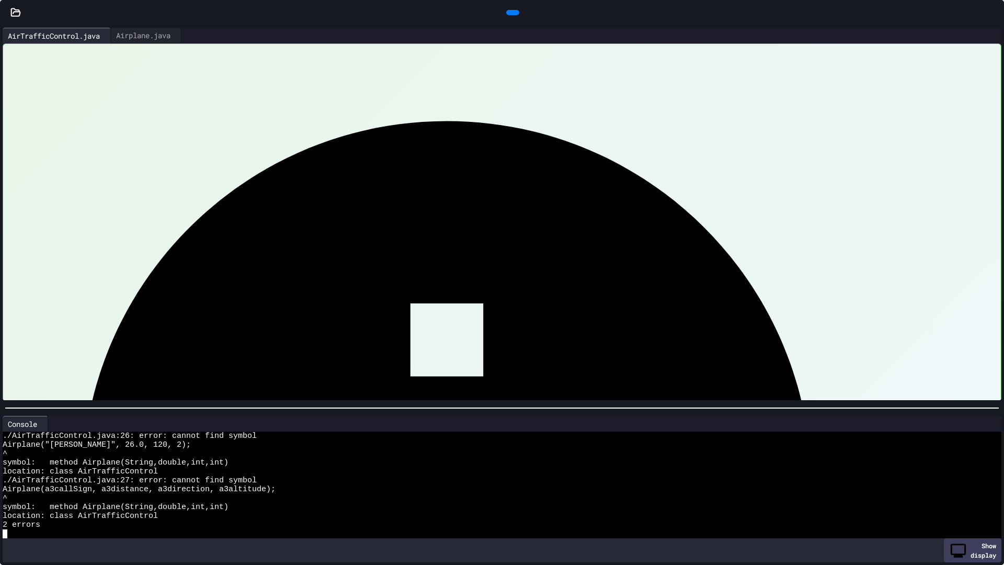
click at [48, 449] on div "^" at bounding box center [492, 453] width 979 height 9
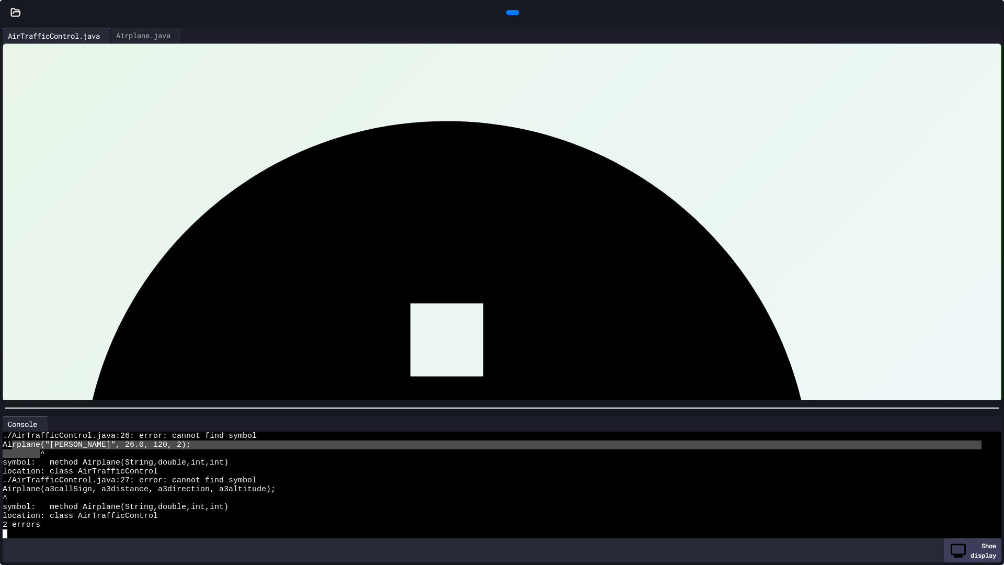
click at [506, 15] on div at bounding box center [512, 12] width 13 height 5
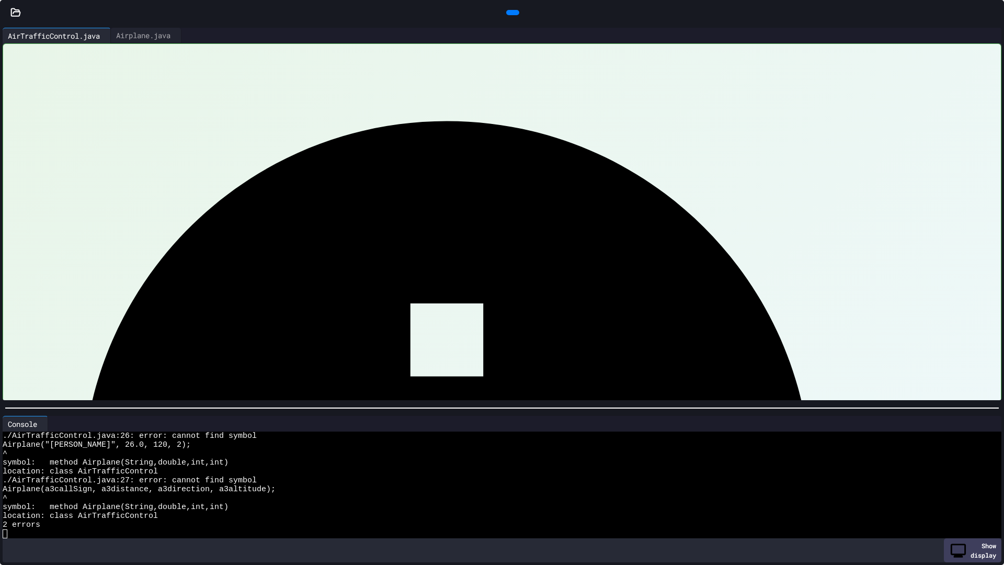
scroll to position [142, 0]
click at [511, 13] on icon at bounding box center [511, 13] width 0 height 0
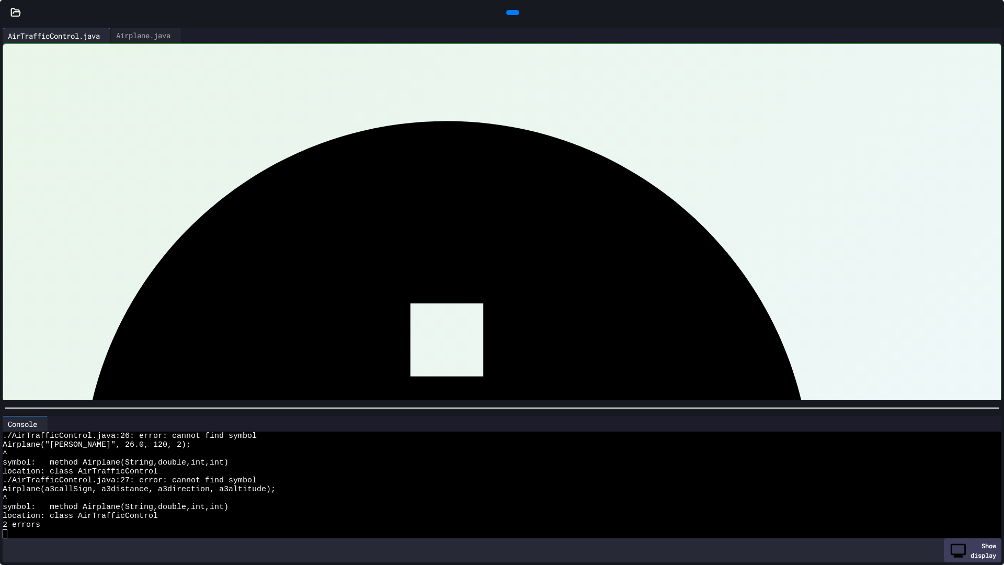
drag, startPoint x: 40, startPoint y: 485, endPoint x: 46, endPoint y: 485, distance: 6.3
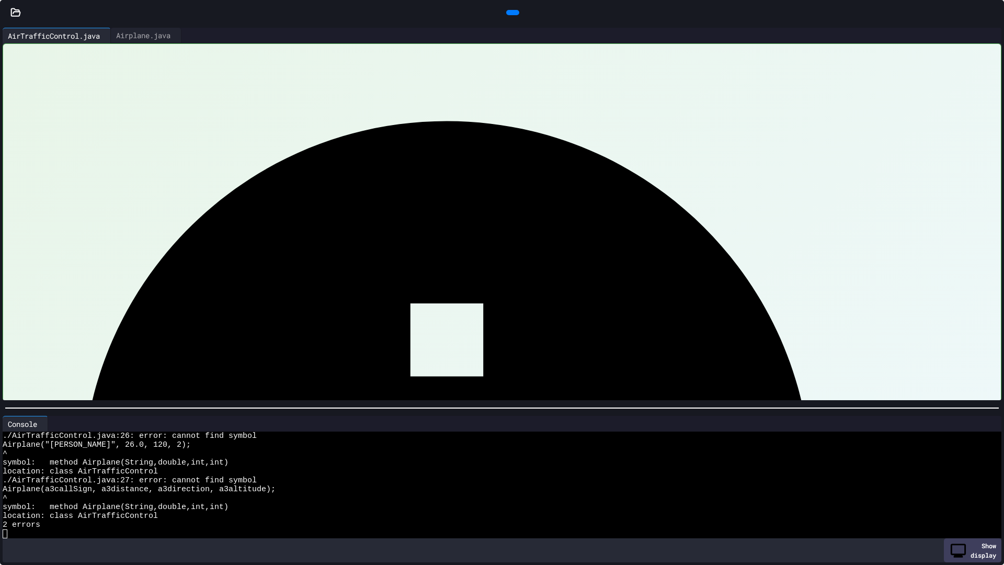
drag, startPoint x: 432, startPoint y: 204, endPoint x: 50, endPoint y: 198, distance: 382.3
drag, startPoint x: 386, startPoint y: 206, endPoint x: 18, endPoint y: 209, distance: 368.2
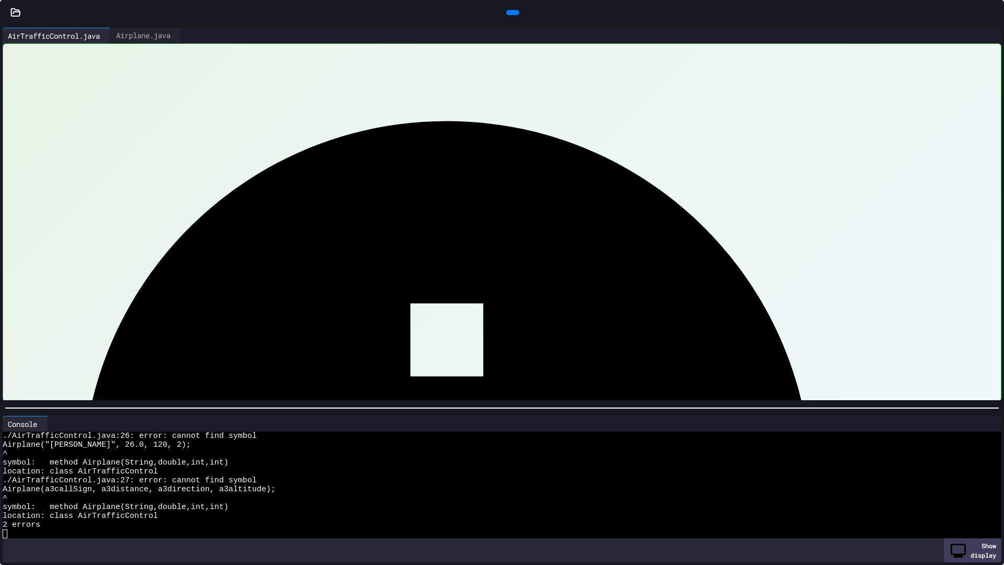
click at [511, 13] on icon at bounding box center [511, 13] width 0 height 0
drag, startPoint x: 261, startPoint y: 318, endPoint x: 61, endPoint y: 323, distance: 200.4
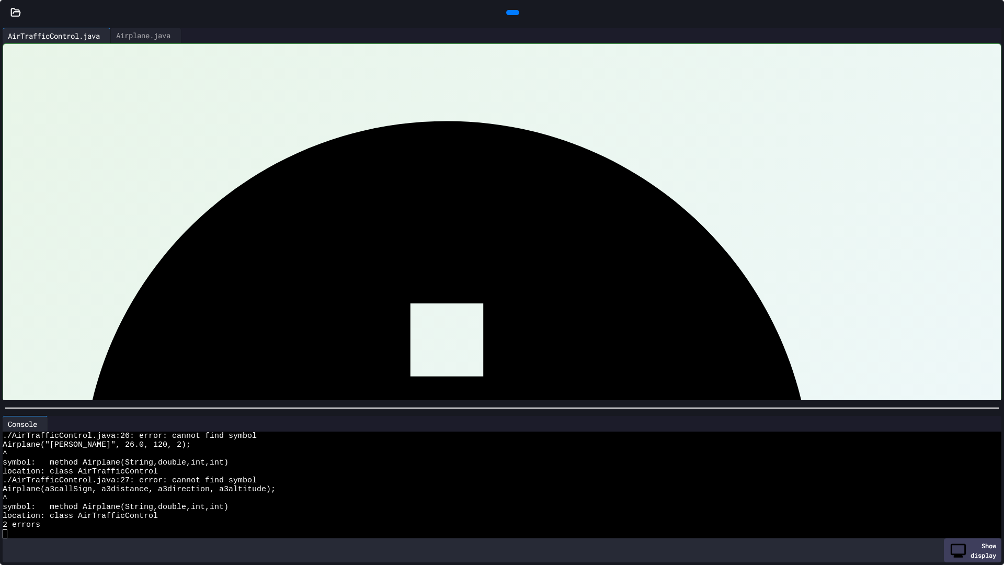
click at [511, 13] on icon at bounding box center [511, 13] width 0 height 0
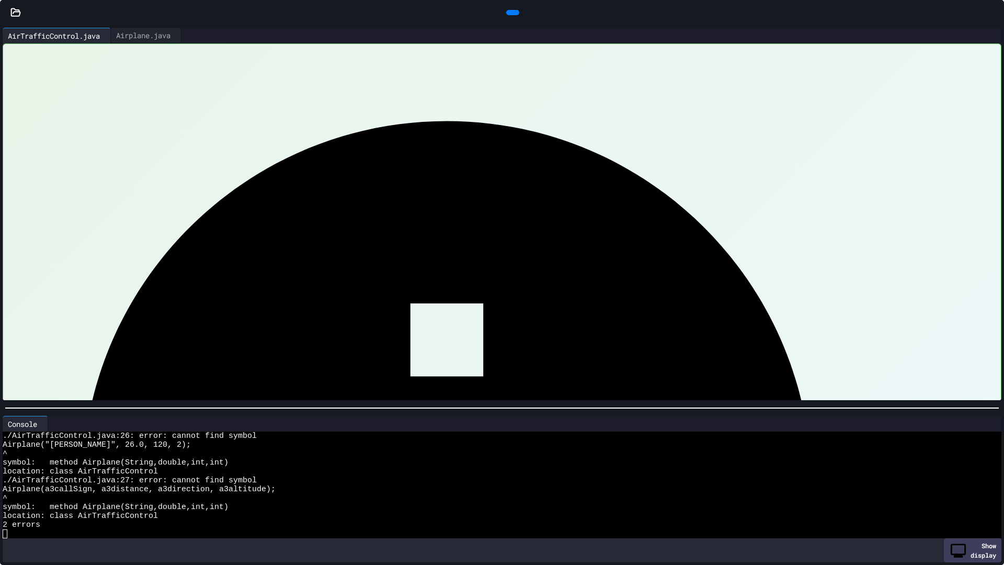
click at [510, 20] on div at bounding box center [513, 13] width 24 height 16
click at [511, 13] on icon at bounding box center [511, 13] width 0 height 0
drag, startPoint x: 403, startPoint y: 145, endPoint x: 28, endPoint y: 129, distance: 374.8
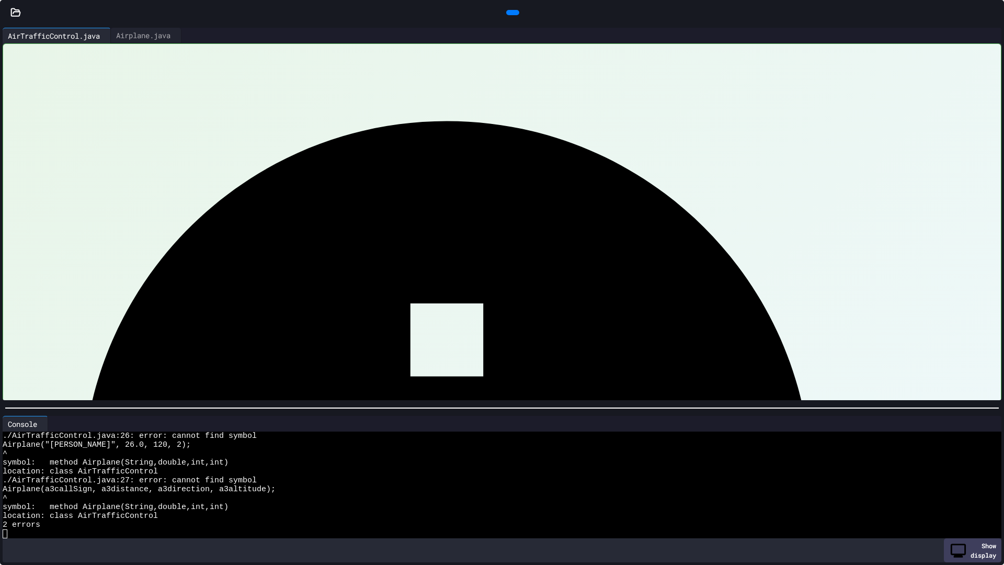
drag, startPoint x: 193, startPoint y: 141, endPoint x: 212, endPoint y: 157, distance: 24.8
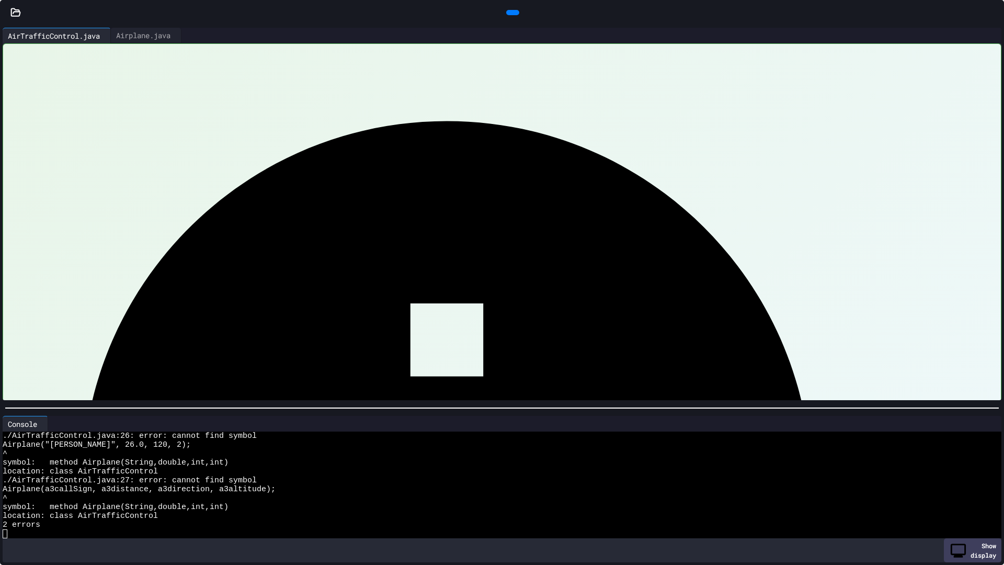
click at [511, 13] on icon at bounding box center [511, 13] width 0 height 0
click at [987, 424] on icon at bounding box center [987, 424] width 0 height 0
